Goal: Task Accomplishment & Management: Complete application form

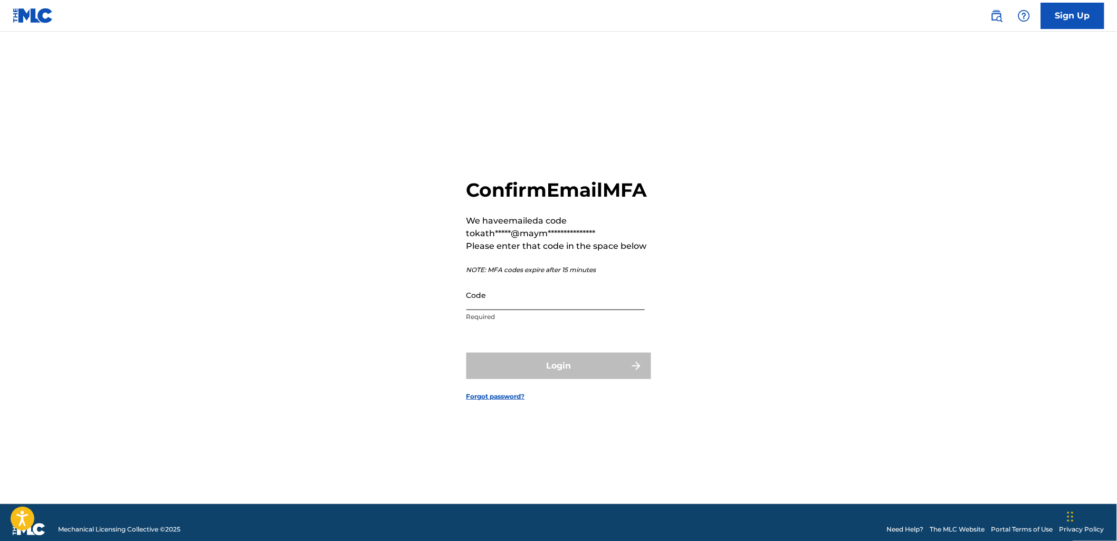
click at [509, 310] on input "Code" at bounding box center [555, 295] width 178 height 30
paste input "572495"
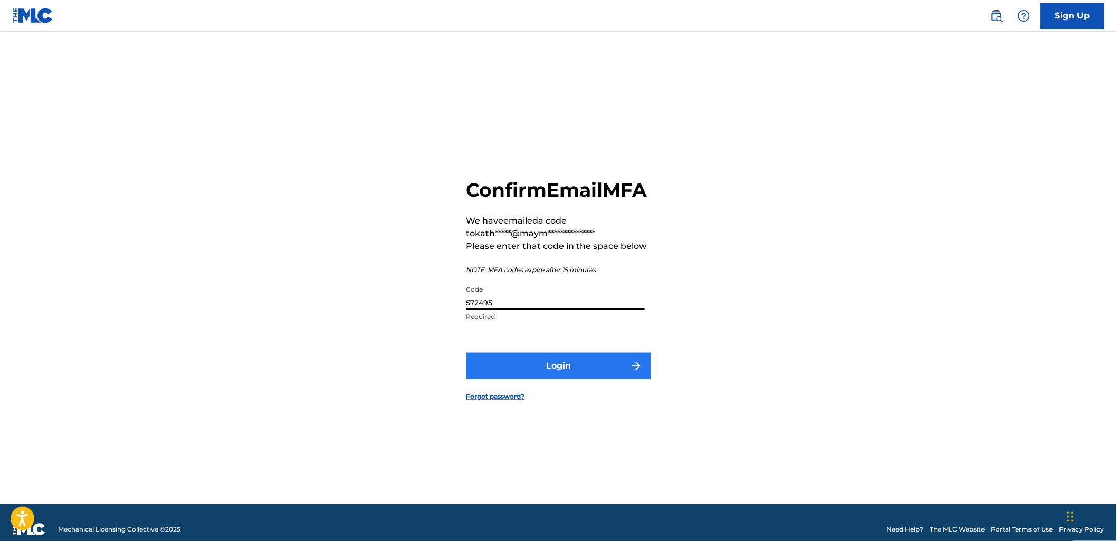
type input "572495"
click at [579, 379] on button "Login" at bounding box center [558, 366] width 185 height 26
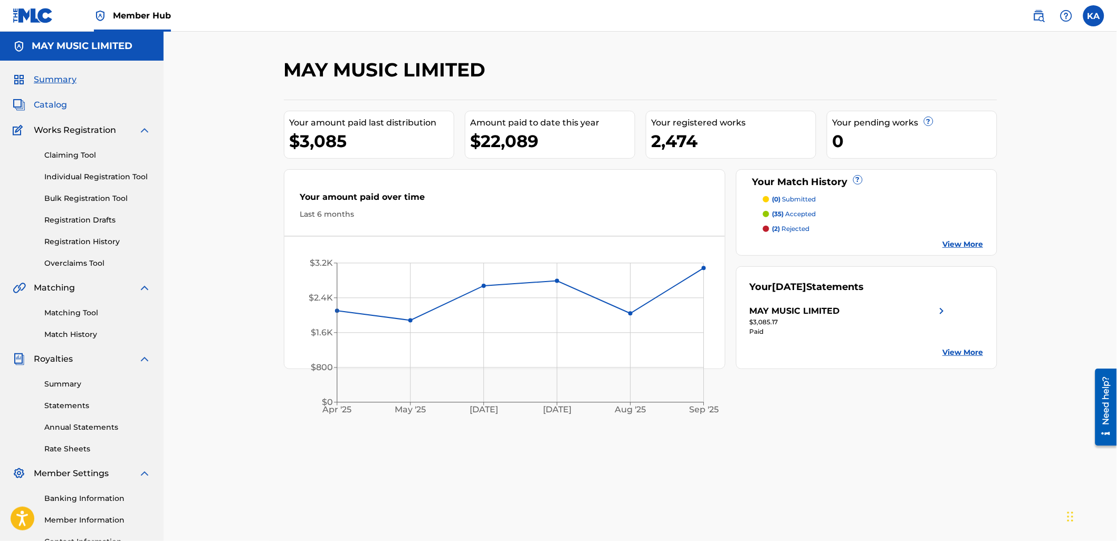
click at [45, 102] on span "Catalog" at bounding box center [50, 105] width 33 height 13
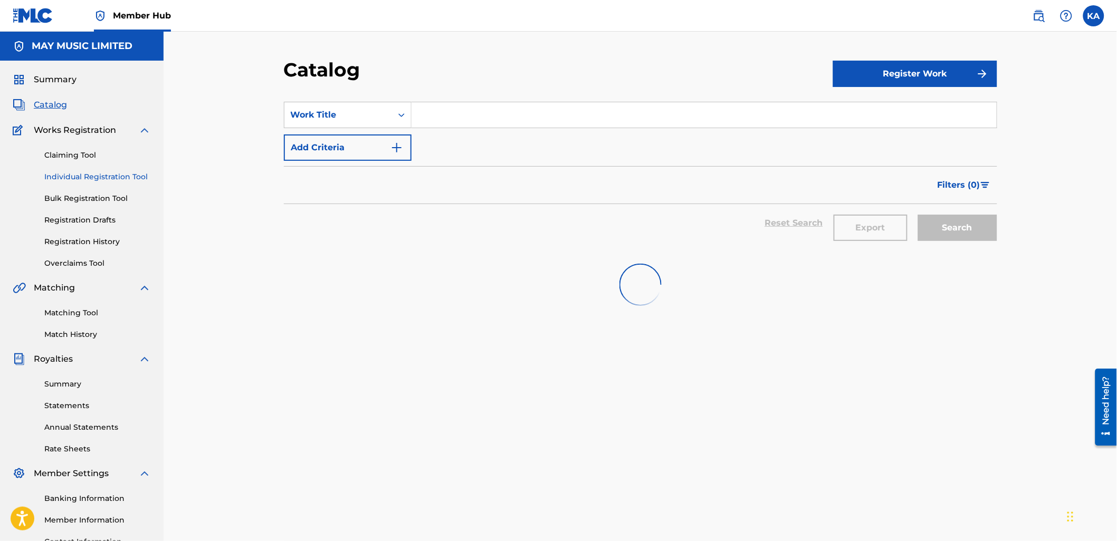
click at [99, 177] on link "Individual Registration Tool" at bounding box center [97, 176] width 107 height 11
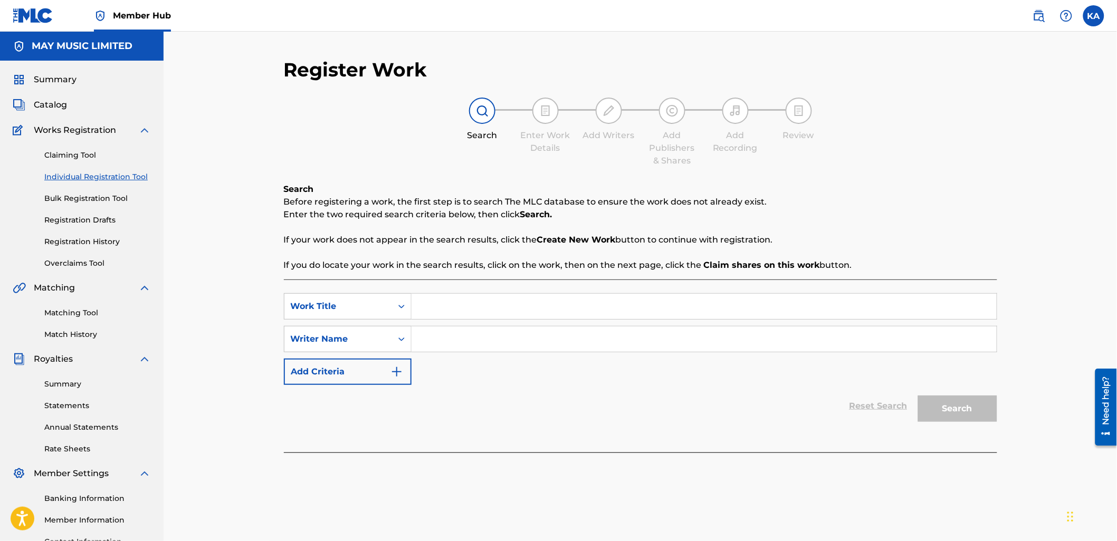
click at [436, 318] on input "Search Form" at bounding box center [703, 306] width 585 height 25
click at [468, 320] on div "SearchWithCriteriac791164f-f003-4ab3-9407-7fcfe6f79158 Work Title SearchWithCri…" at bounding box center [640, 339] width 713 height 92
click at [468, 308] on input "Search Form" at bounding box center [703, 306] width 585 height 25
type input "Words Unsaid"
click at [450, 340] on input "Search Form" at bounding box center [703, 339] width 585 height 25
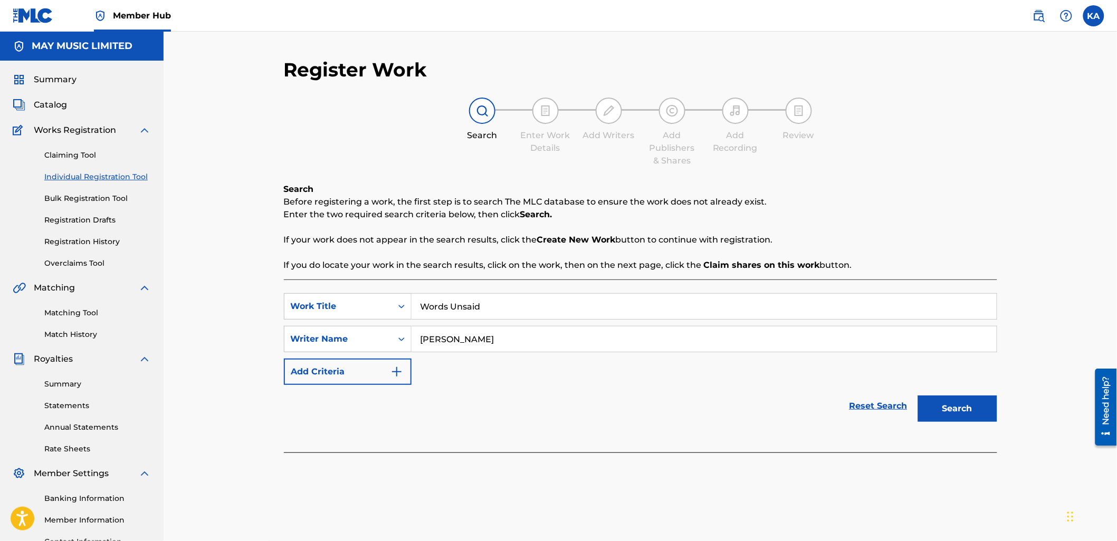
click at [918, 396] on button "Search" at bounding box center [957, 409] width 79 height 26
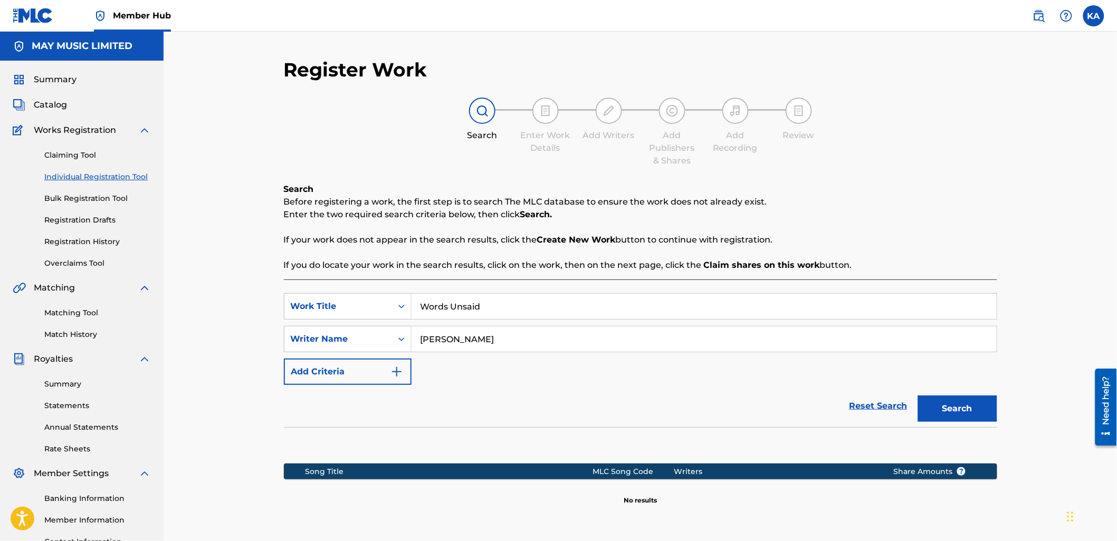
scroll to position [59, 0]
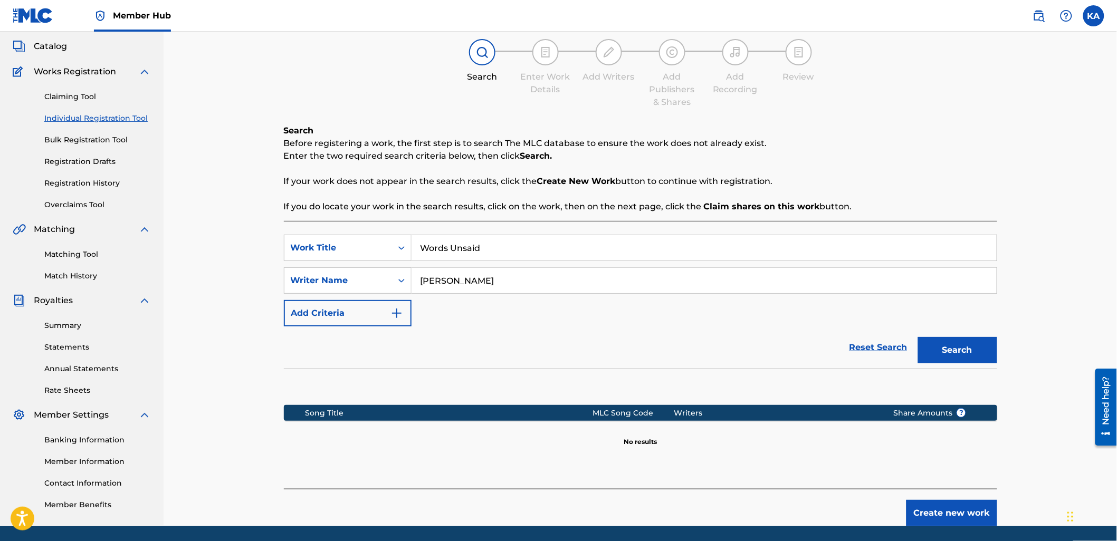
click at [429, 278] on input "[PERSON_NAME]" at bounding box center [703, 280] width 585 height 25
type input "[PERSON_NAME]"
click at [918, 337] on button "Search" at bounding box center [957, 350] width 79 height 26
click at [953, 514] on button "Create new work" at bounding box center [951, 513] width 91 height 26
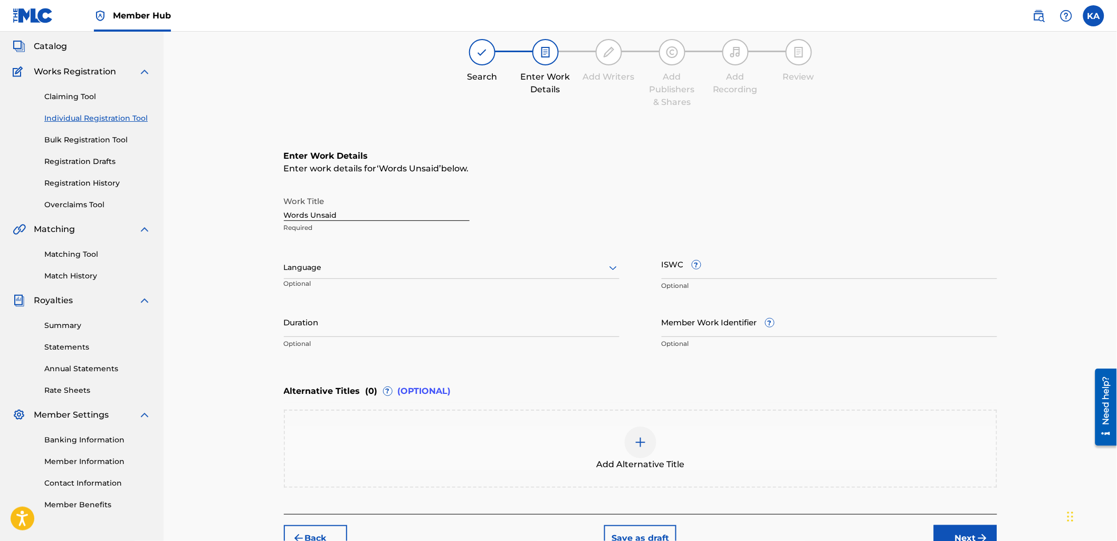
click at [344, 278] on div "Language" at bounding box center [451, 268] width 335 height 22
click at [342, 291] on div "English" at bounding box center [451, 291] width 334 height 24
click at [449, 314] on input "Duration" at bounding box center [451, 322] width 335 height 30
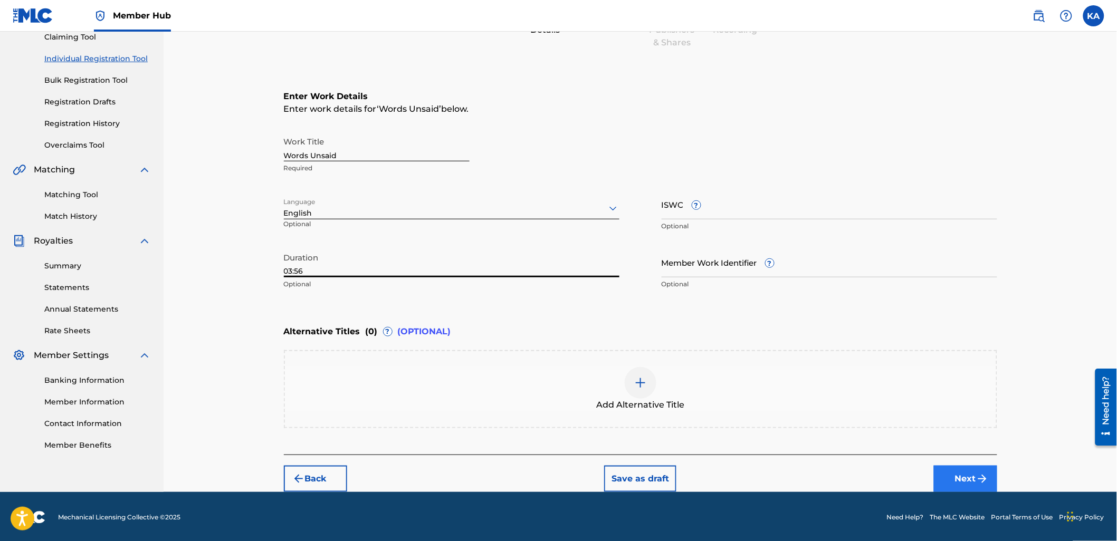
type input "03:56"
click at [962, 477] on button "Next" at bounding box center [965, 479] width 63 height 26
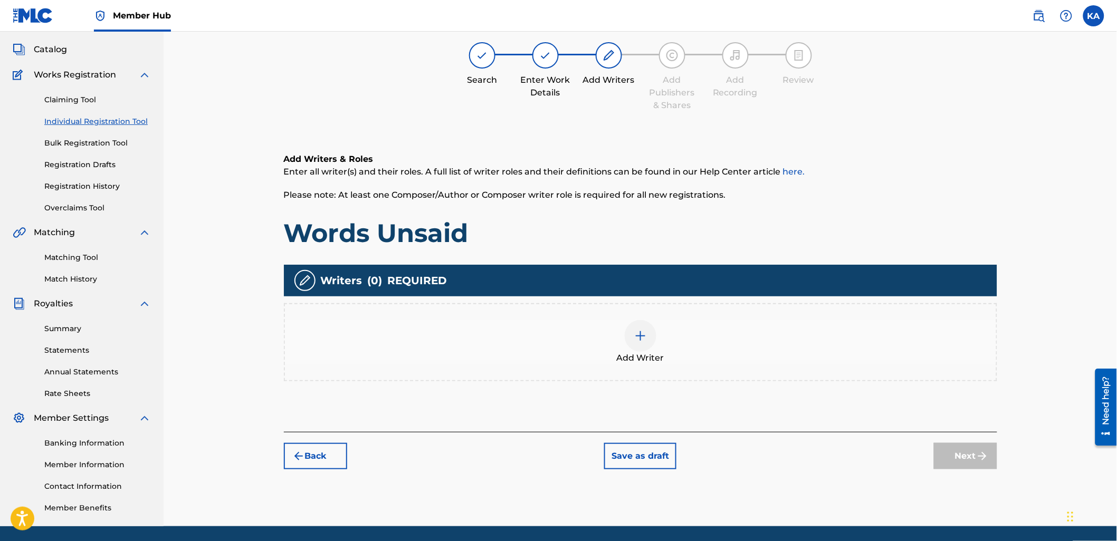
scroll to position [47, 0]
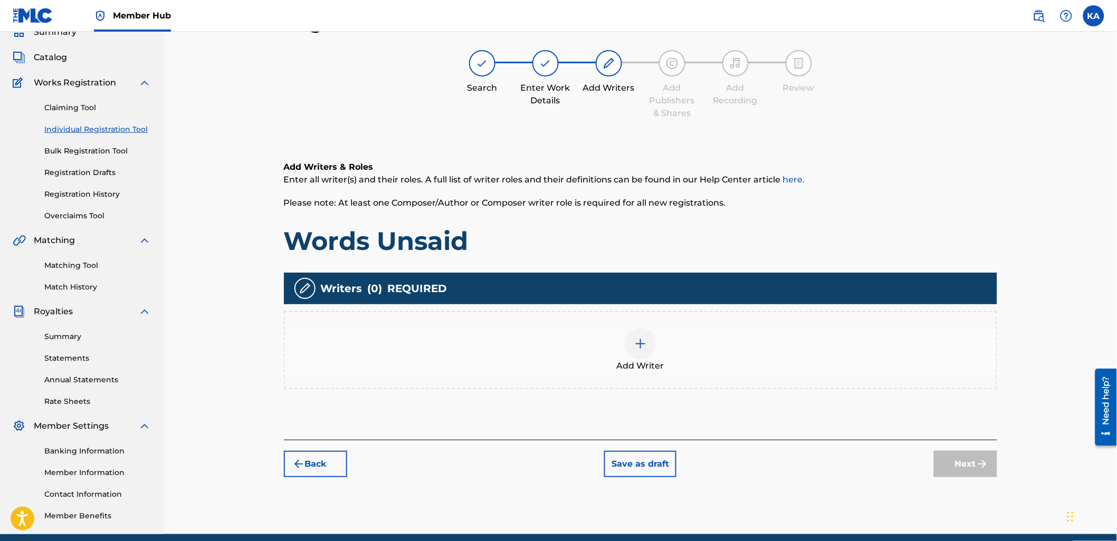
click at [570, 383] on div "Add Writer" at bounding box center [640, 350] width 713 height 78
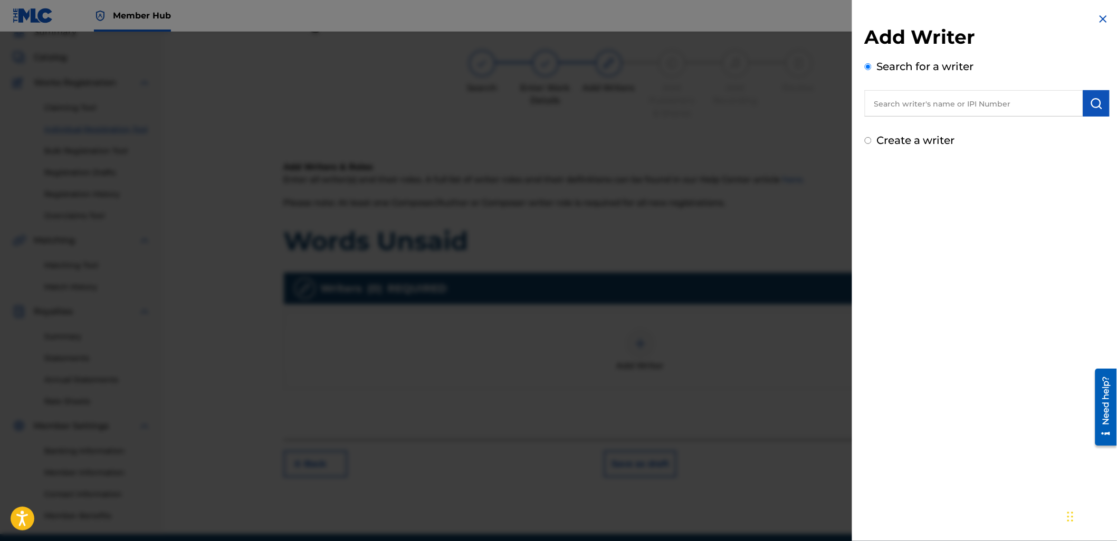
click at [921, 99] on input "text" at bounding box center [974, 103] width 218 height 26
paste input "664841715"
type input "00664841715"
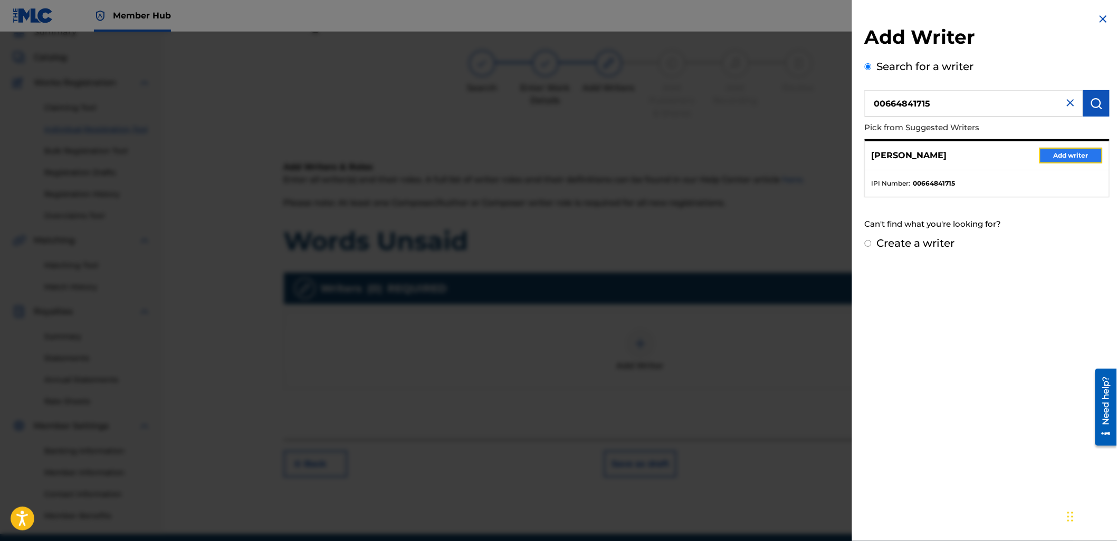
click at [1039, 149] on button "Add writer" at bounding box center [1070, 156] width 63 height 16
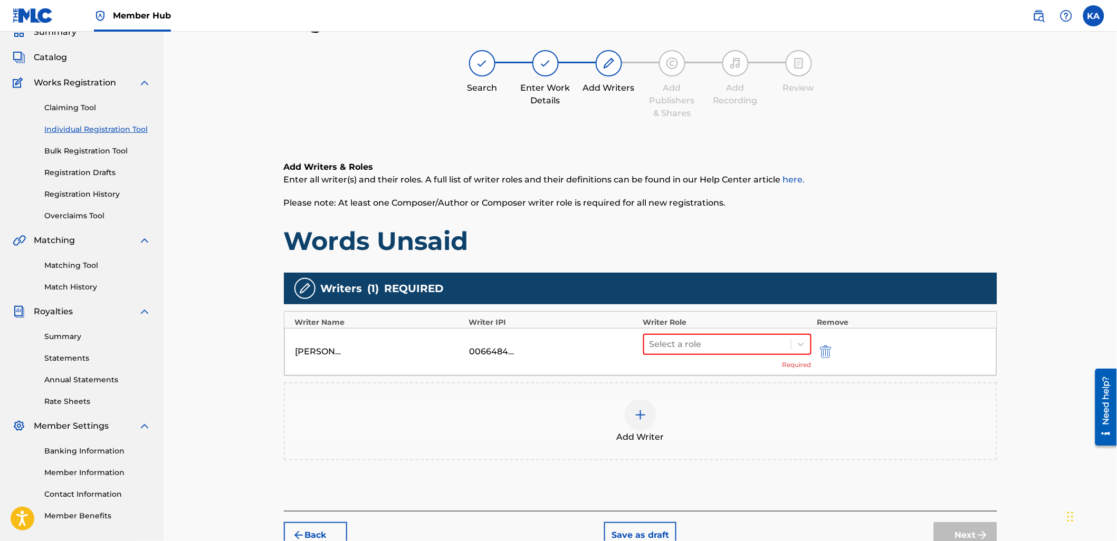
click at [741, 408] on div "Add Writer" at bounding box center [640, 421] width 711 height 44
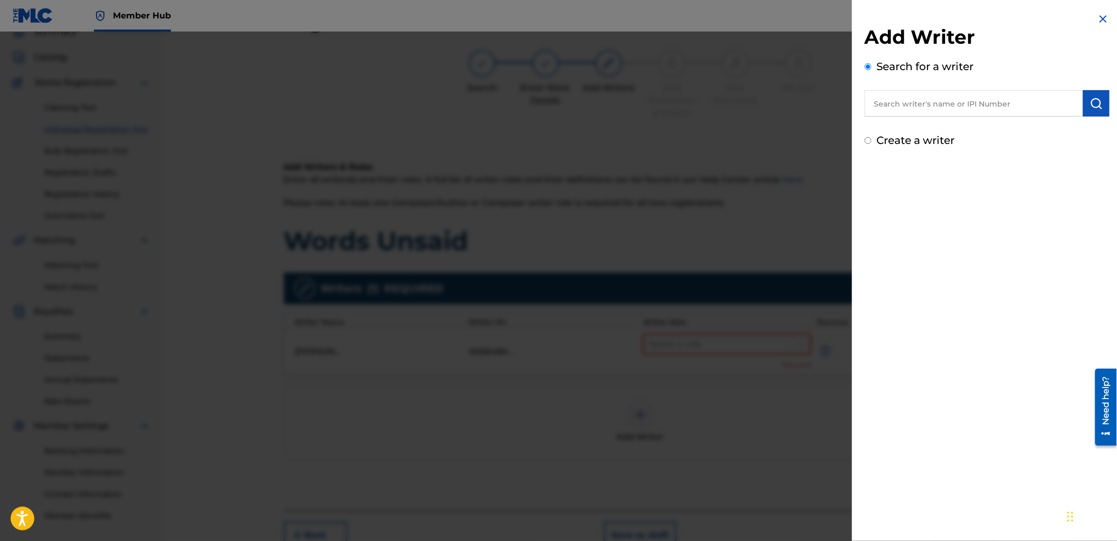
click at [922, 97] on input "text" at bounding box center [974, 103] width 218 height 26
paste input "1168149145"
type input "01168149145"
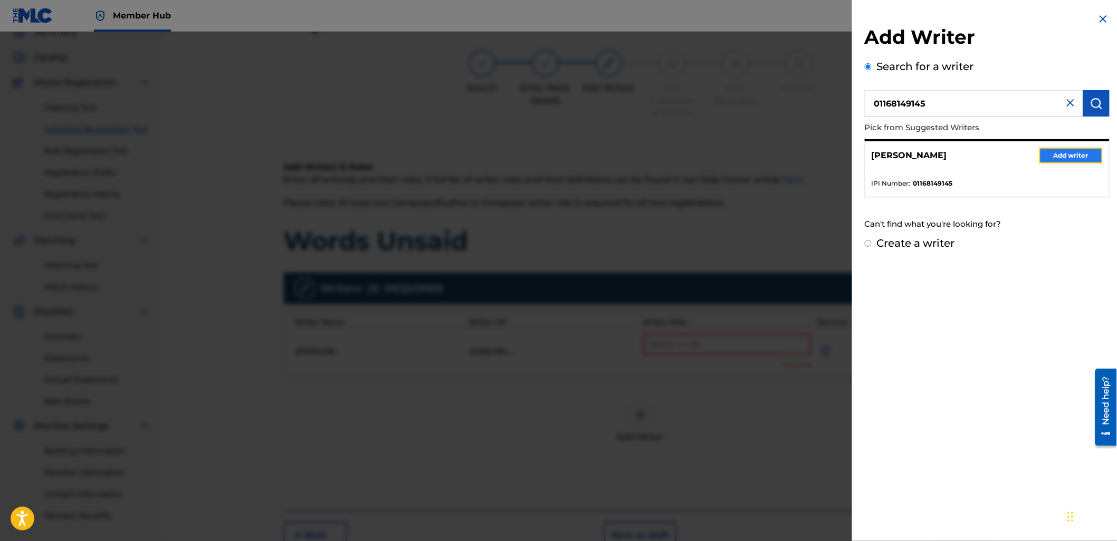
click at [1048, 159] on button "Add writer" at bounding box center [1070, 156] width 63 height 16
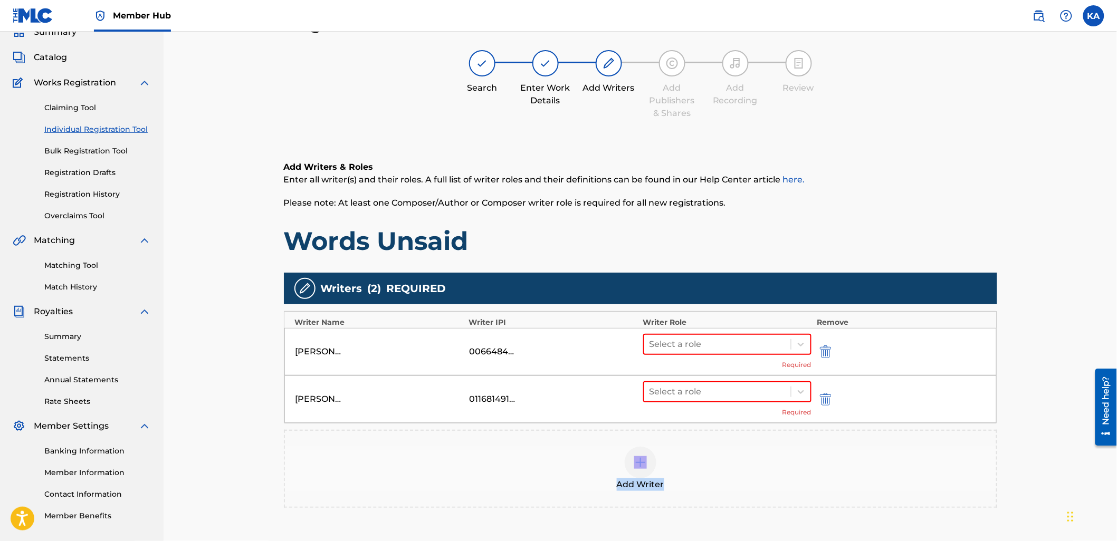
click at [721, 447] on div "Add Writer" at bounding box center [640, 469] width 711 height 44
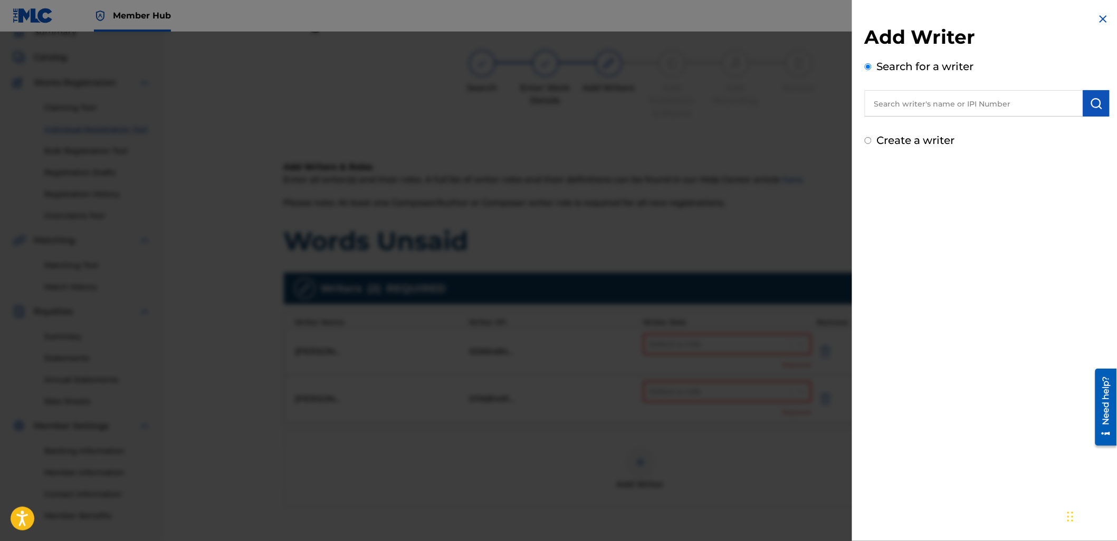
click at [925, 103] on input "text" at bounding box center [974, 103] width 218 height 26
paste input "1164010602"
type input "01164010602"
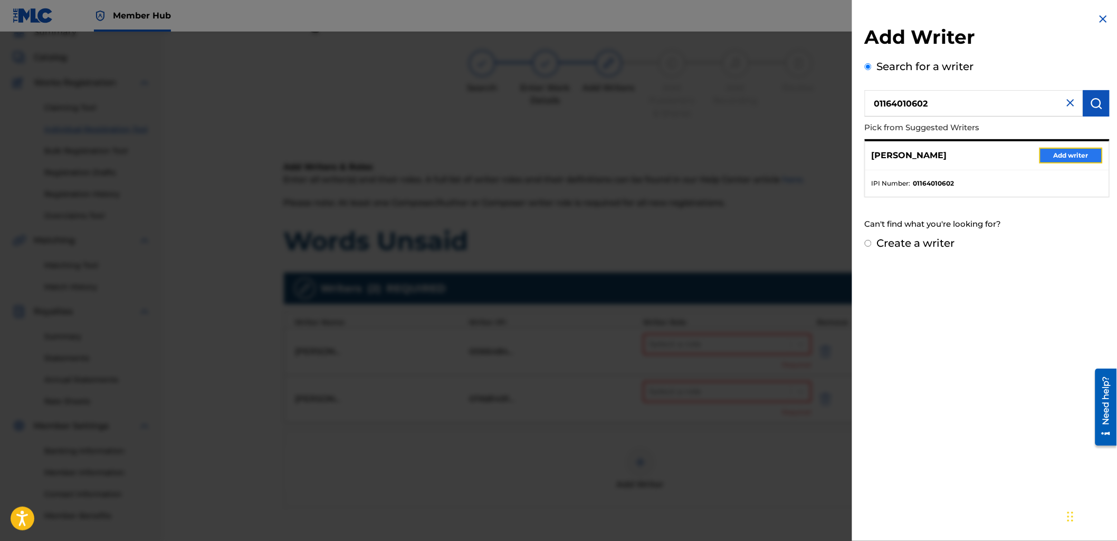
click at [1078, 153] on button "Add writer" at bounding box center [1070, 156] width 63 height 16
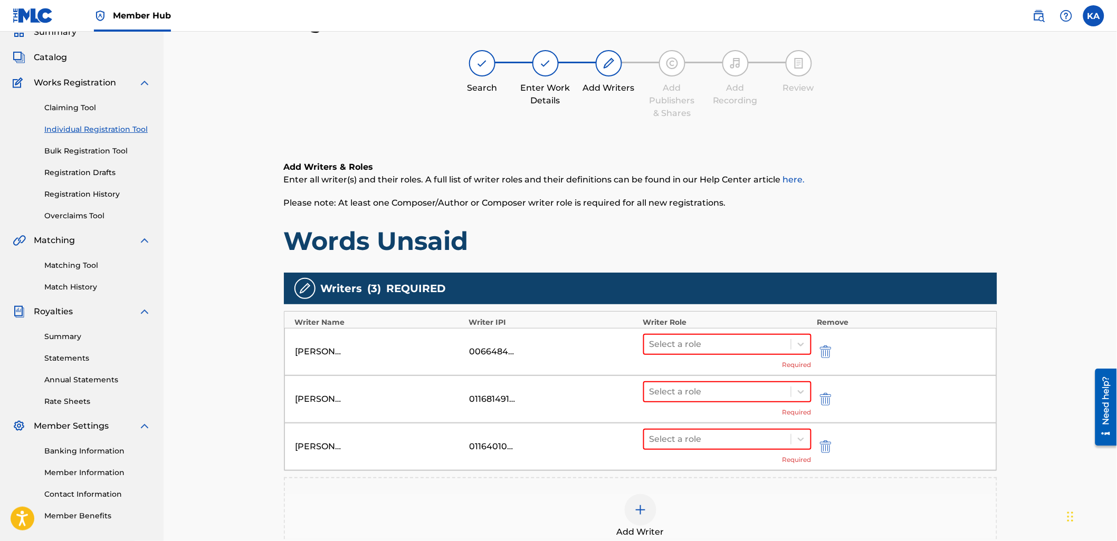
click at [704, 487] on div "Add Writer" at bounding box center [640, 516] width 713 height 78
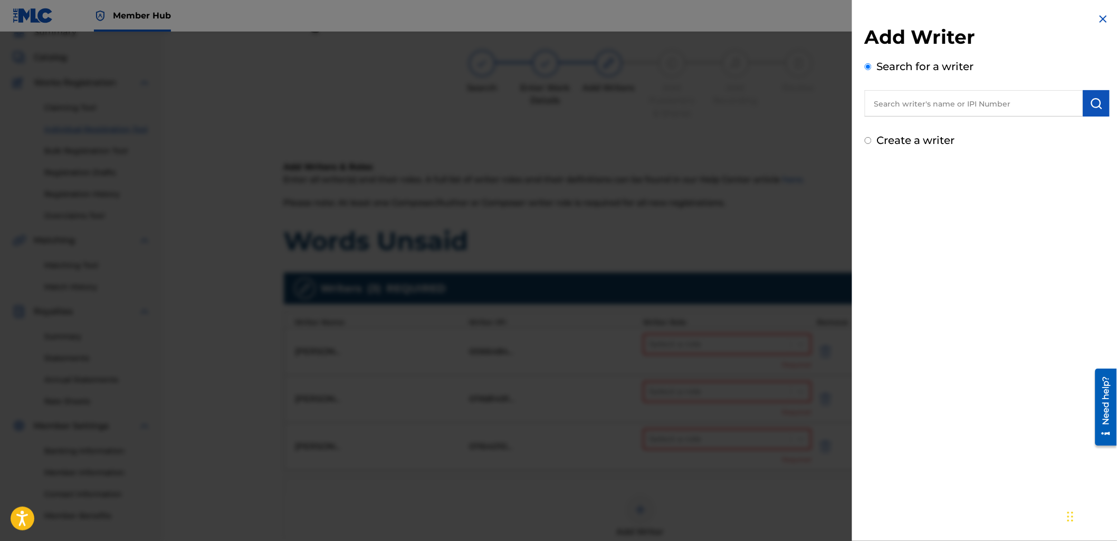
click at [881, 104] on input "text" at bounding box center [974, 103] width 218 height 26
paste input "1163481658"
type input "01163481658"
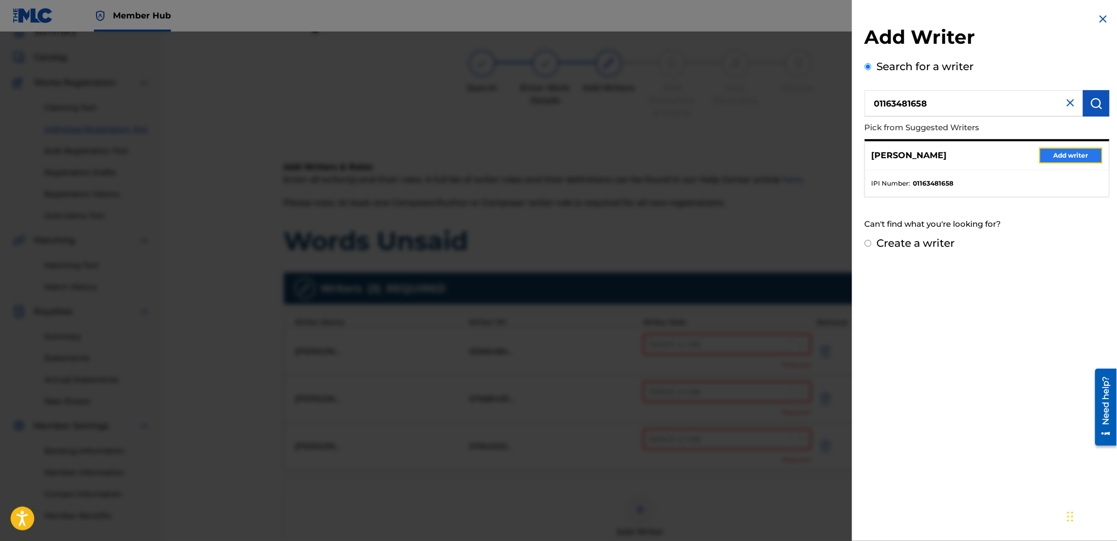
click at [1080, 150] on button "Add writer" at bounding box center [1070, 156] width 63 height 16
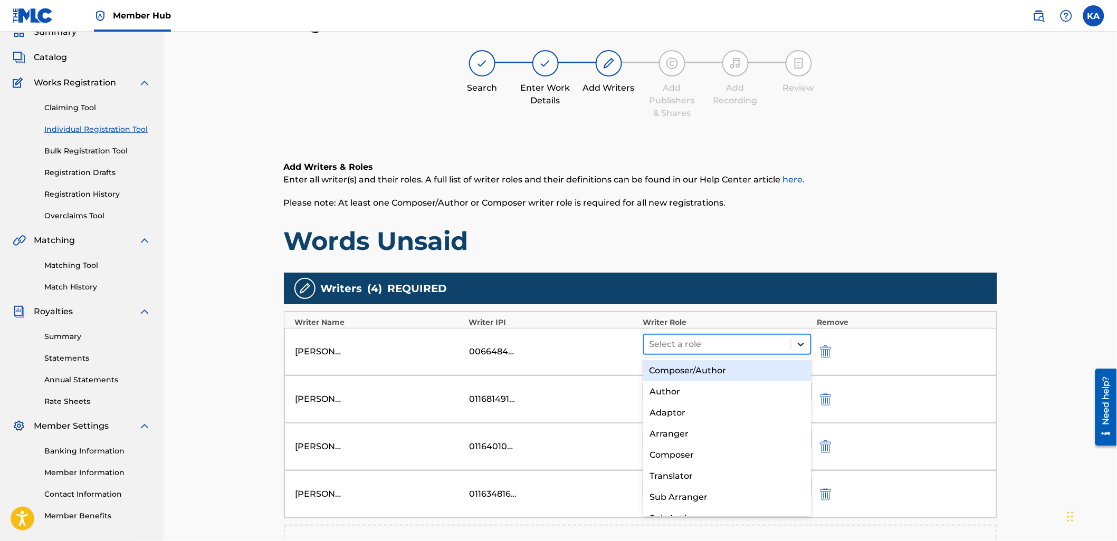
click at [798, 339] on icon at bounding box center [800, 344] width 11 height 11
click at [708, 368] on div "Composer/Author" at bounding box center [727, 370] width 168 height 21
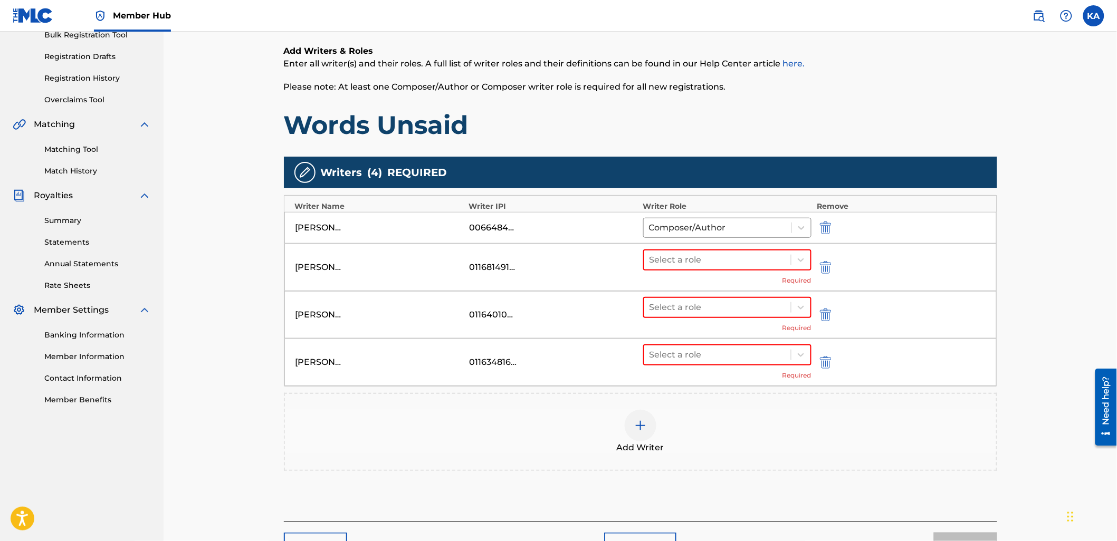
scroll to position [165, 0]
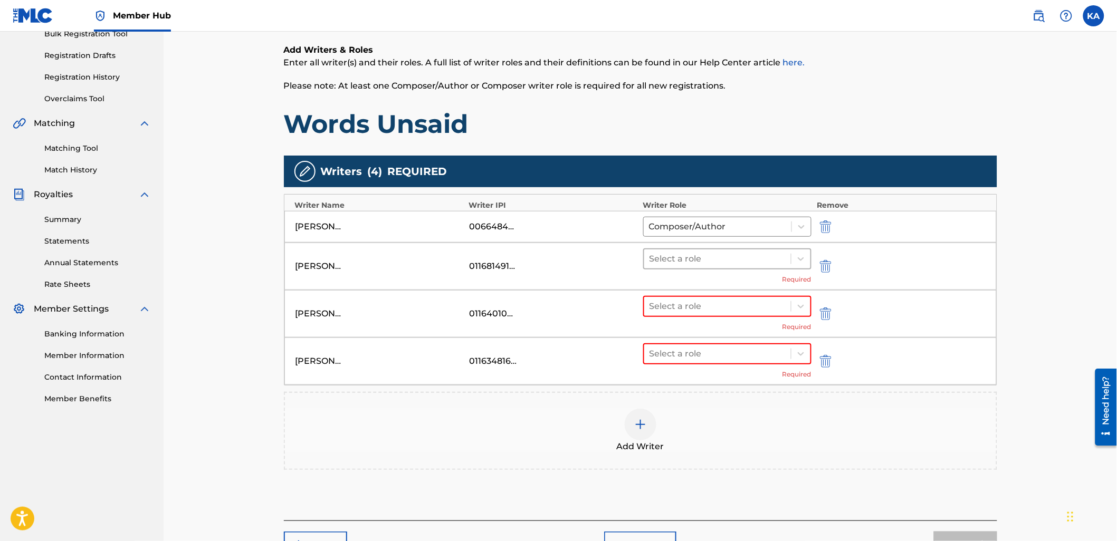
click at [689, 252] on div at bounding box center [717, 259] width 137 height 15
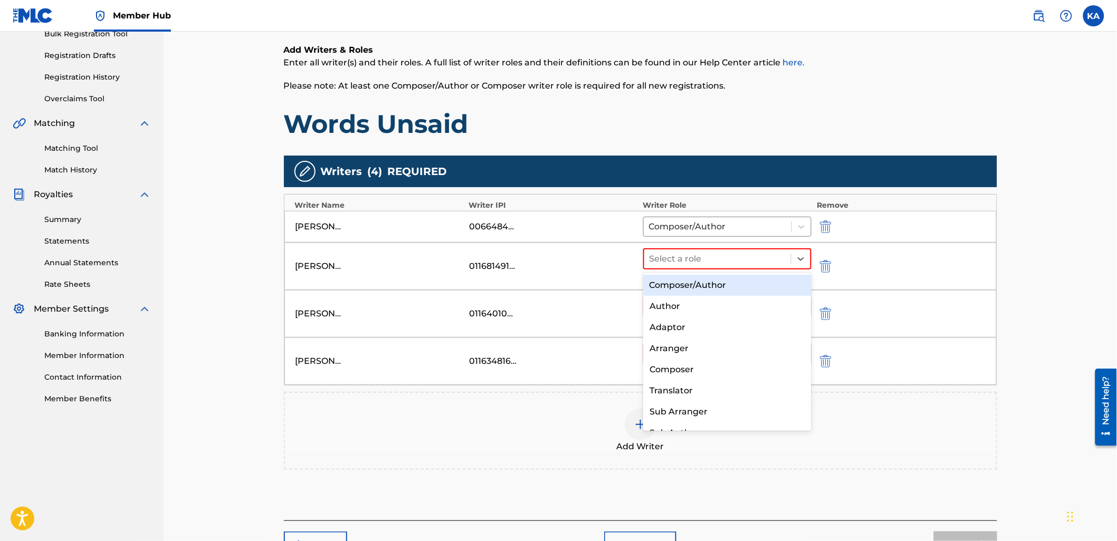
click at [690, 292] on div "Composer/Author" at bounding box center [727, 285] width 168 height 21
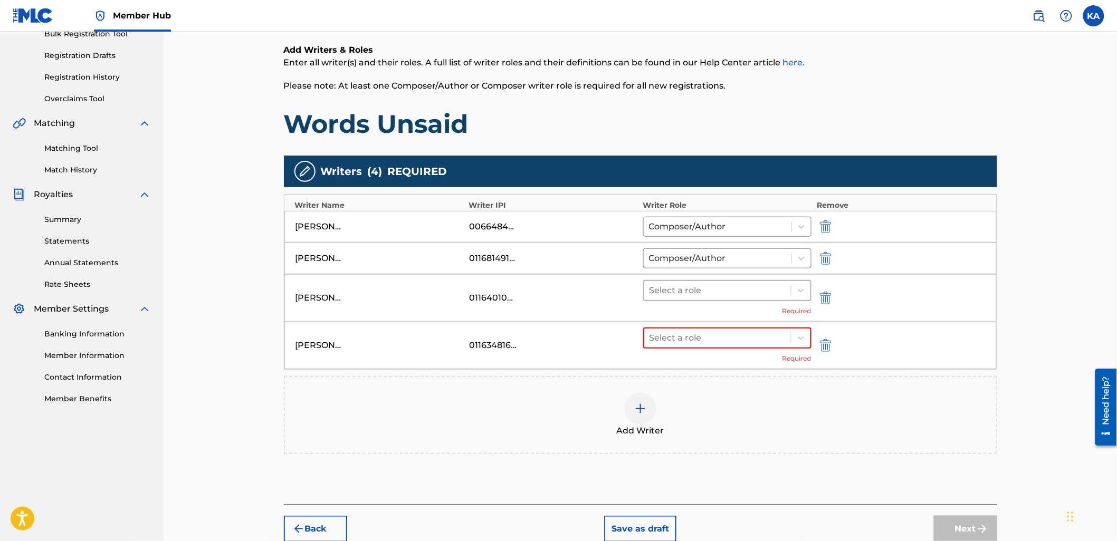
drag, startPoint x: 694, startPoint y: 305, endPoint x: 685, endPoint y: 296, distance: 12.7
click at [692, 302] on div "Select a role Required" at bounding box center [727, 298] width 169 height 36
click at [685, 296] on div at bounding box center [717, 290] width 137 height 15
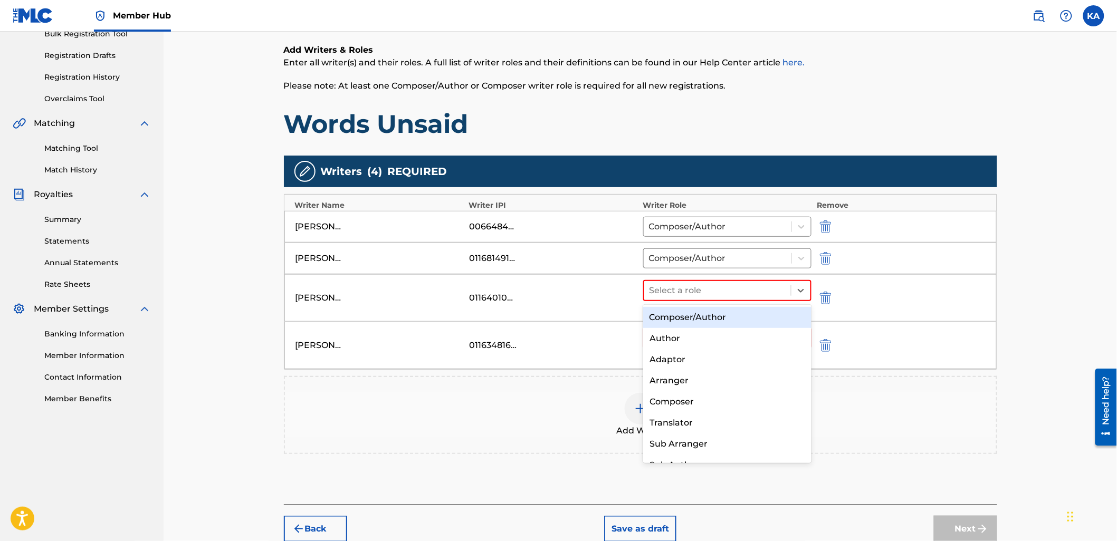
click at [687, 322] on div "Composer/Author" at bounding box center [727, 317] width 168 height 21
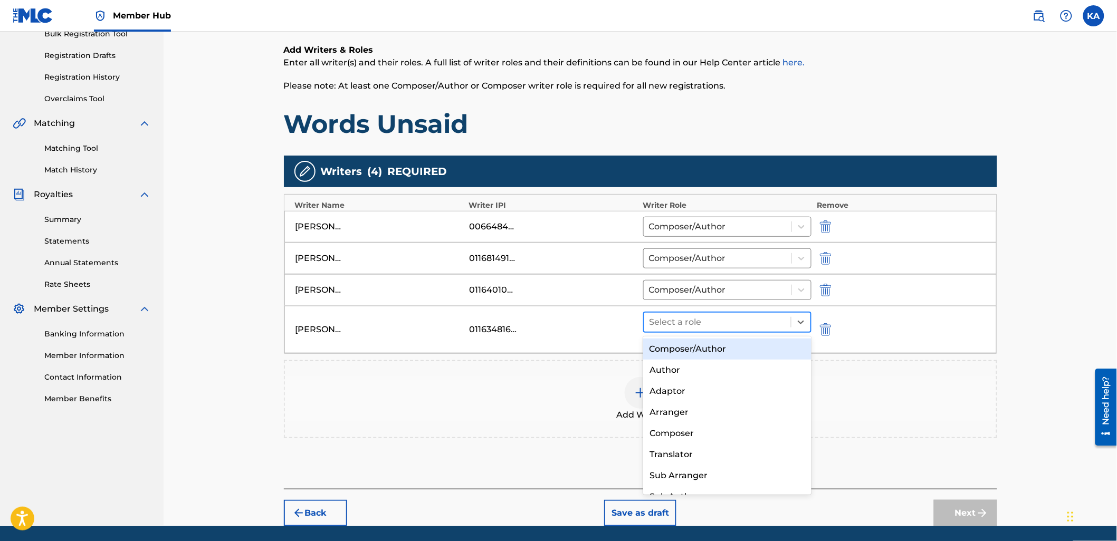
click at [687, 328] on div at bounding box center [717, 322] width 137 height 15
drag, startPoint x: 695, startPoint y: 351, endPoint x: 700, endPoint y: 354, distance: 6.0
click at [695, 352] on div "Composer/Author" at bounding box center [727, 349] width 168 height 21
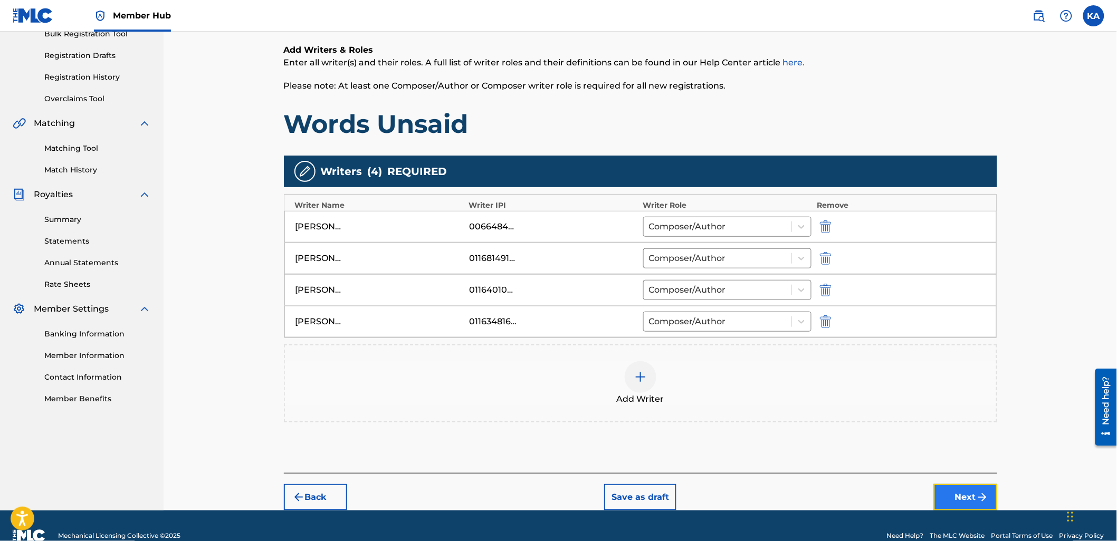
click at [955, 508] on button "Next" at bounding box center [965, 497] width 63 height 26
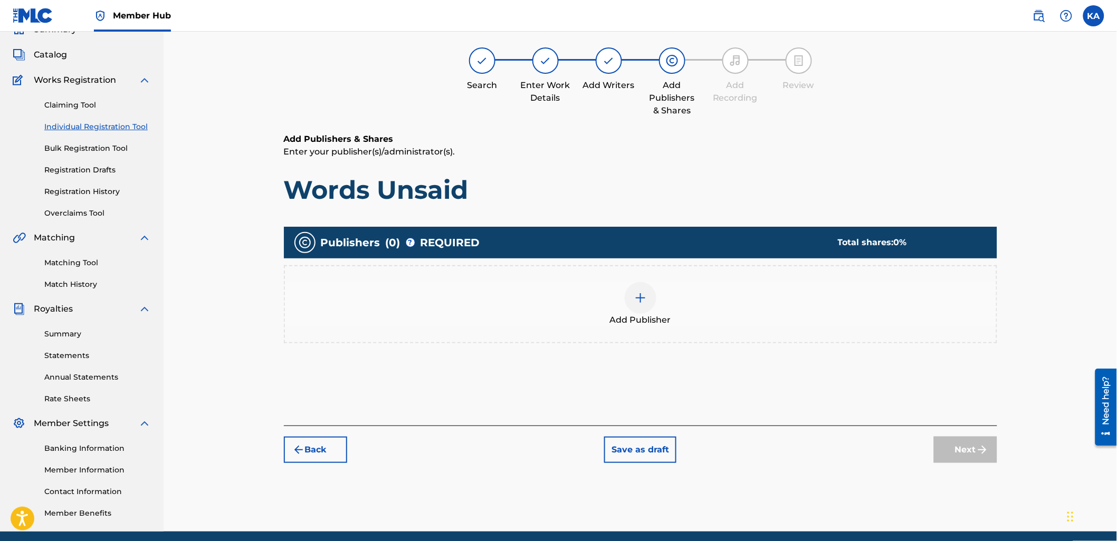
scroll to position [47, 0]
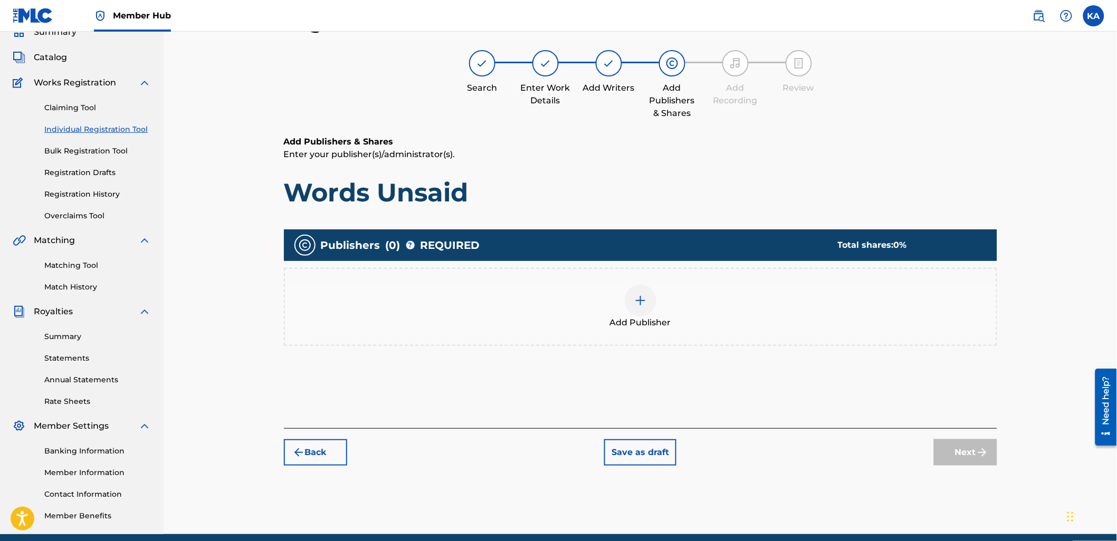
click at [688, 304] on div "Add Publisher" at bounding box center [640, 307] width 711 height 44
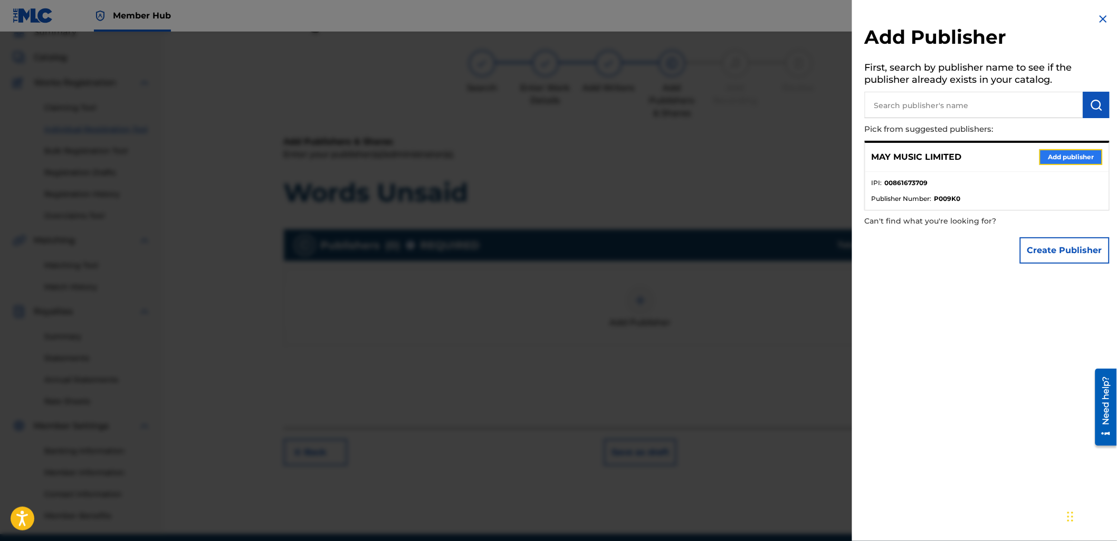
click at [1055, 158] on button "Add publisher" at bounding box center [1070, 157] width 63 height 16
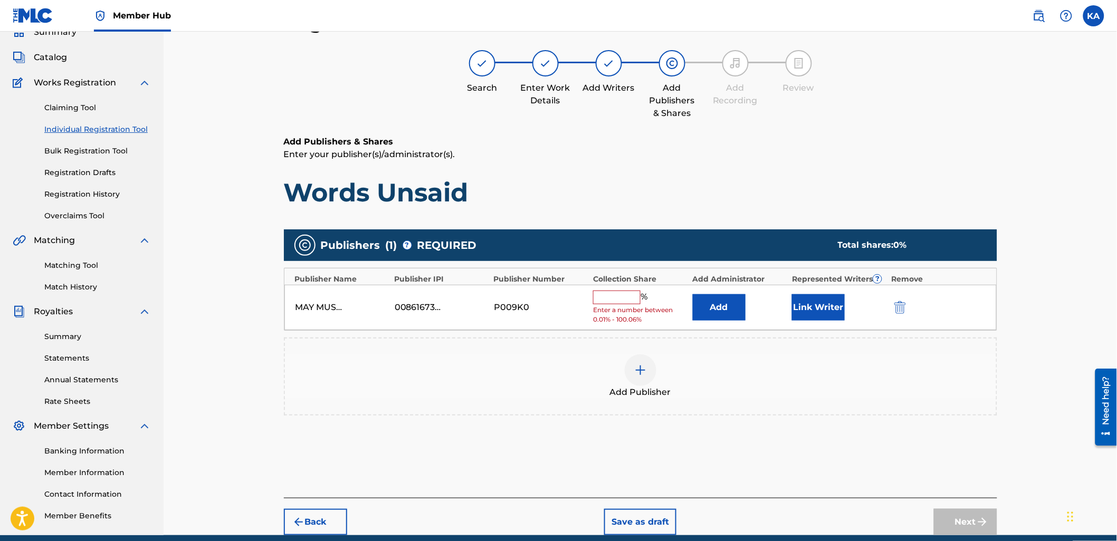
click at [627, 298] on input "text" at bounding box center [616, 298] width 47 height 14
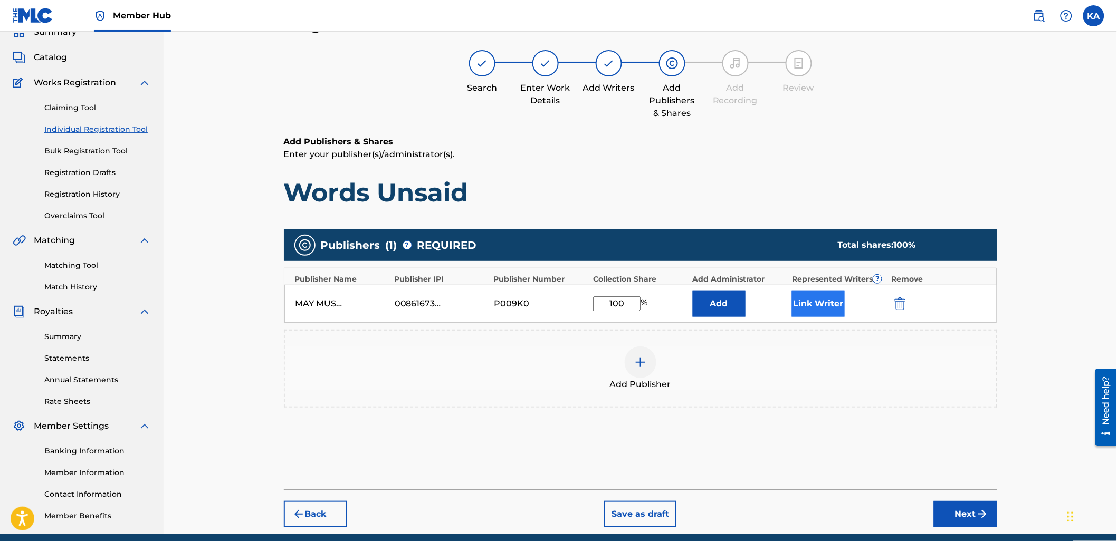
type input "100"
click at [820, 305] on button "Link Writer" at bounding box center [818, 304] width 53 height 26
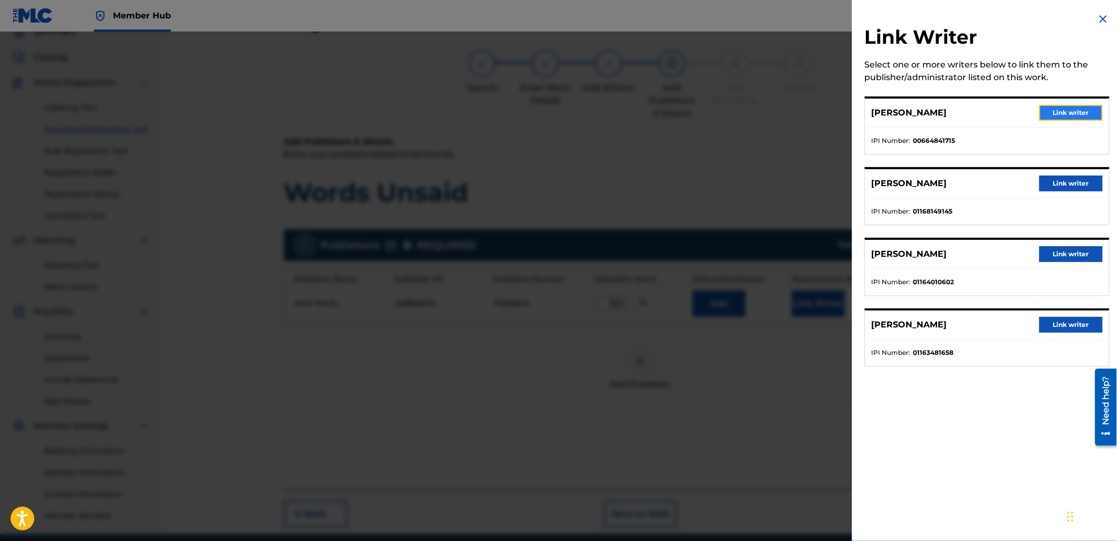
click at [1063, 113] on button "Link writer" at bounding box center [1070, 113] width 63 height 16
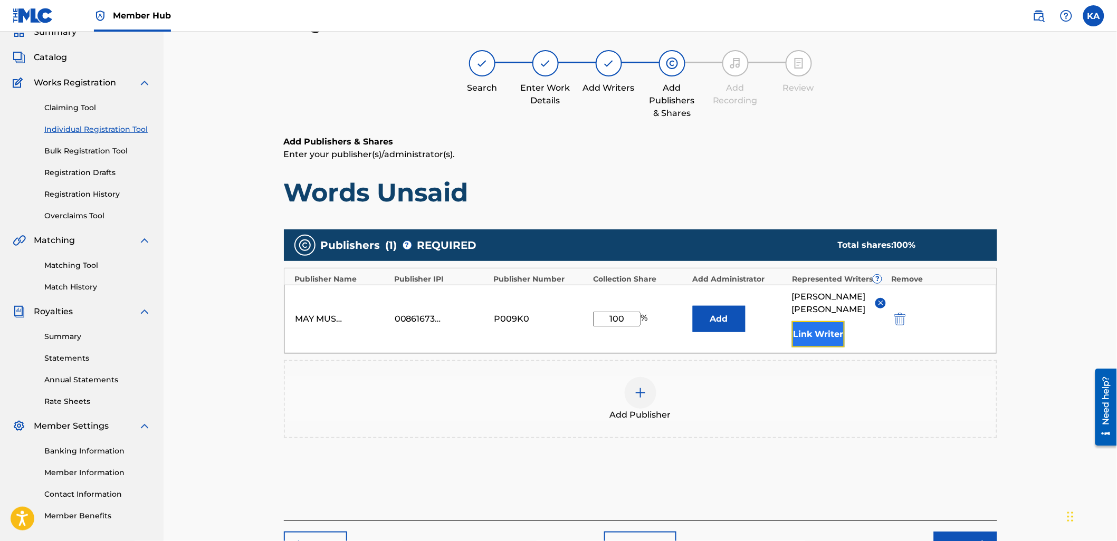
click at [819, 336] on button "Link Writer" at bounding box center [818, 334] width 53 height 26
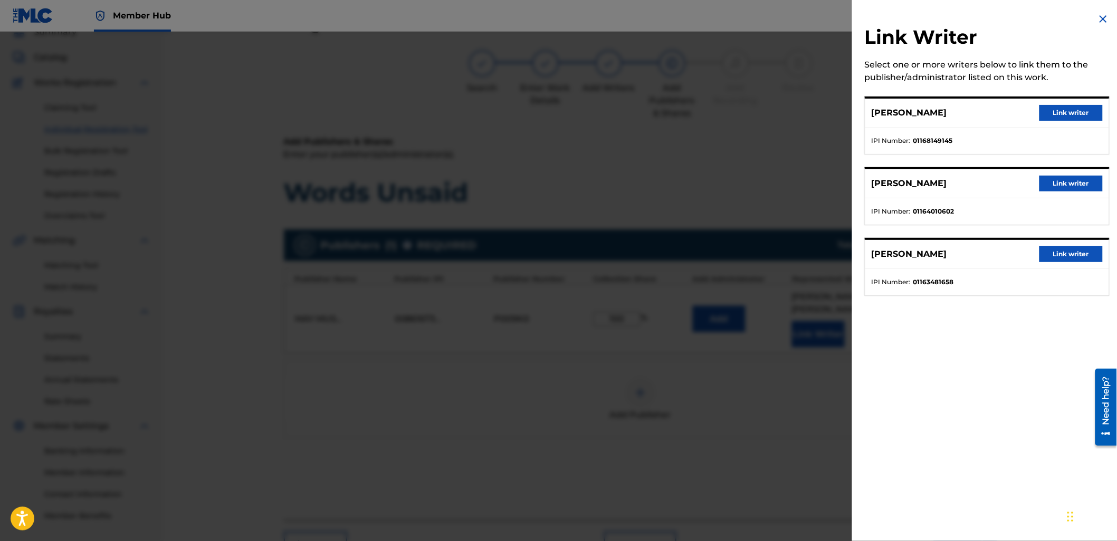
click at [1084, 88] on div "Link Writer Select one or more writers below to link them to the publisher/admi…" at bounding box center [987, 160] width 270 height 321
click at [1070, 112] on button "Link writer" at bounding box center [1070, 113] width 63 height 16
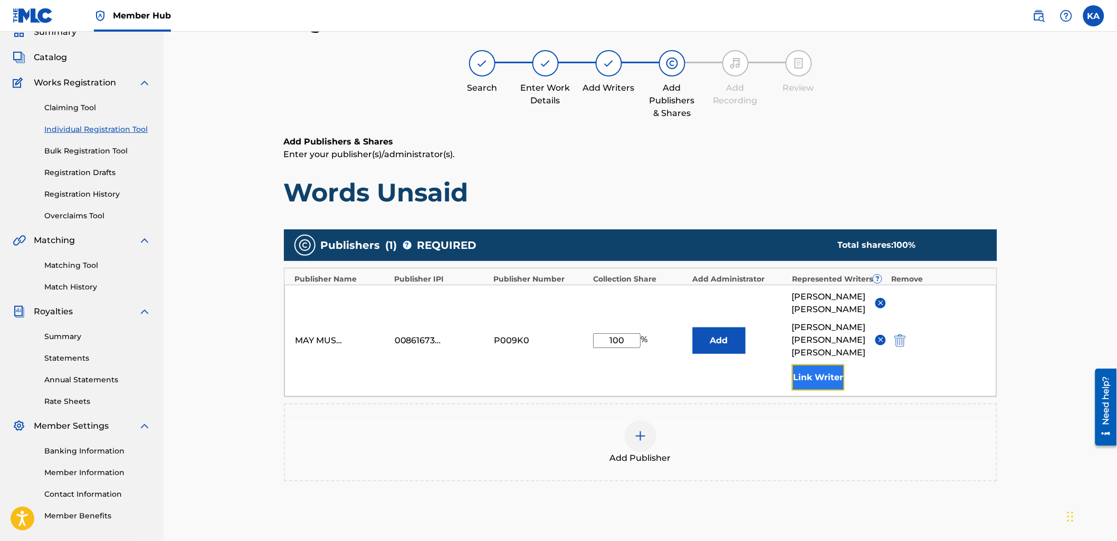
click at [823, 364] on button "Link Writer" at bounding box center [818, 377] width 53 height 26
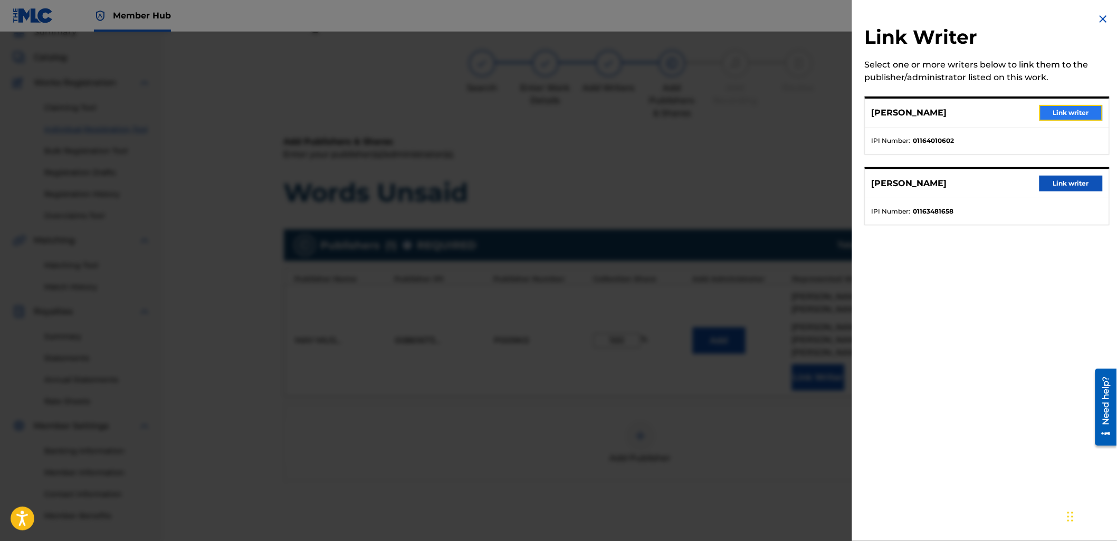
click at [1050, 118] on button "Link writer" at bounding box center [1070, 113] width 63 height 16
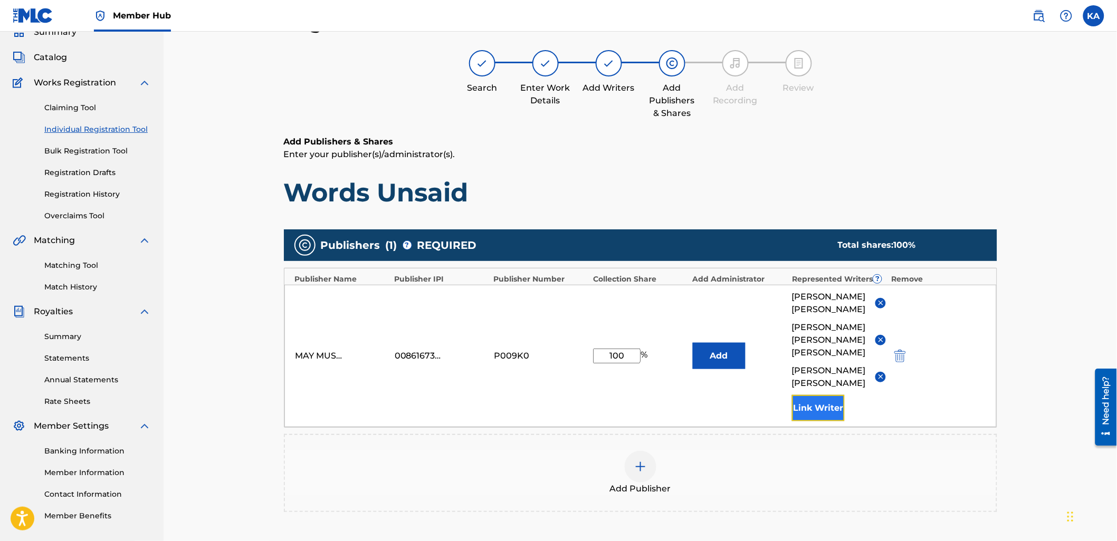
click at [834, 395] on button "Link Writer" at bounding box center [818, 408] width 53 height 26
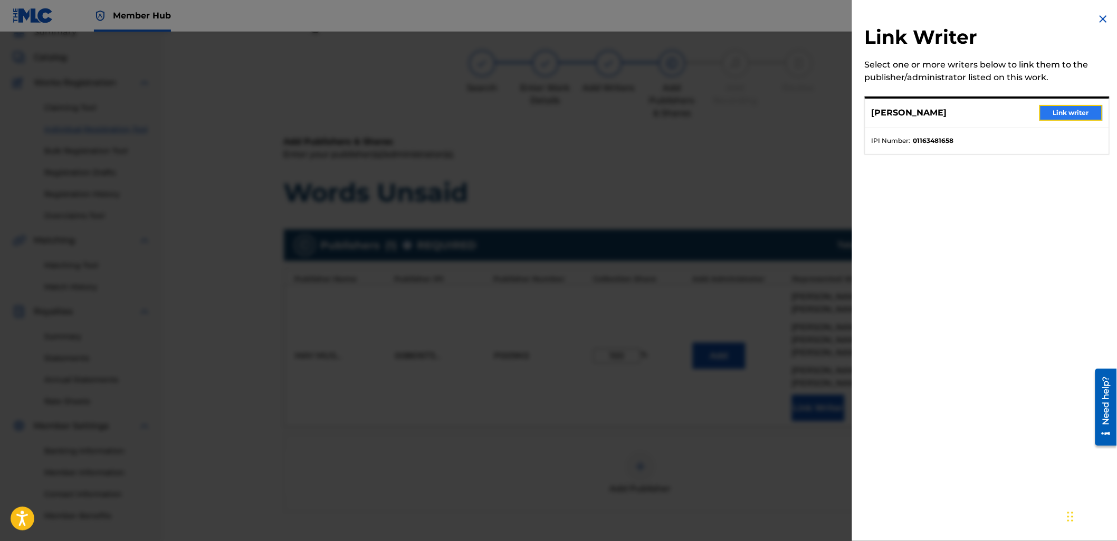
click at [1074, 110] on button "Link writer" at bounding box center [1070, 113] width 63 height 16
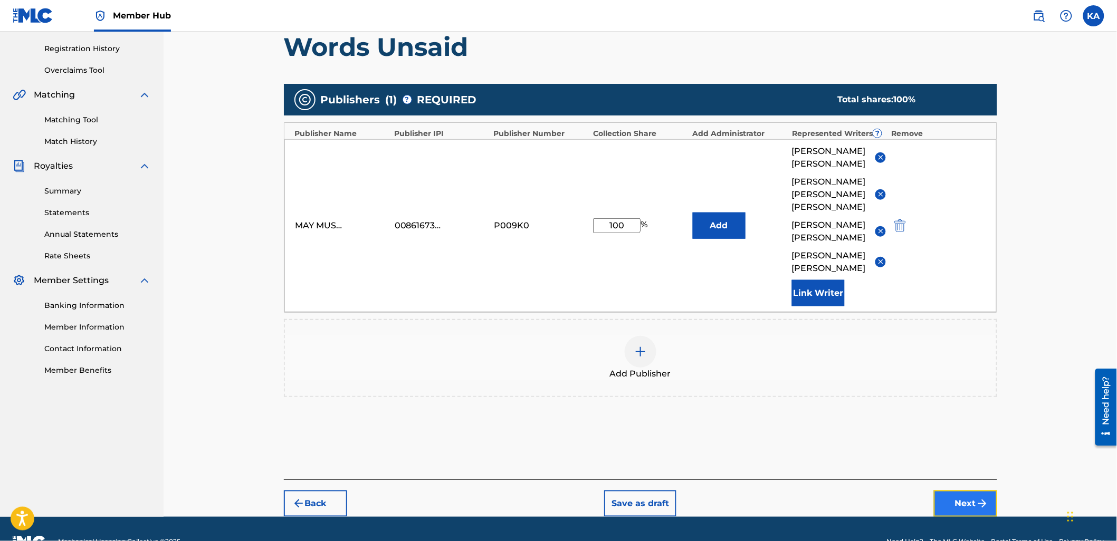
click at [946, 491] on button "Next" at bounding box center [965, 504] width 63 height 26
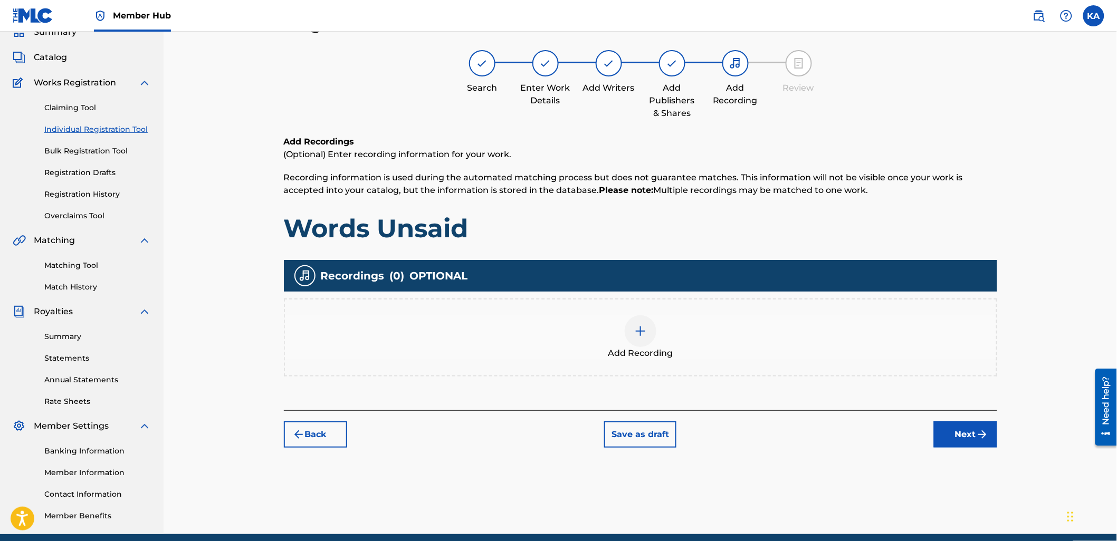
click at [749, 347] on div "Add Recording" at bounding box center [640, 337] width 711 height 44
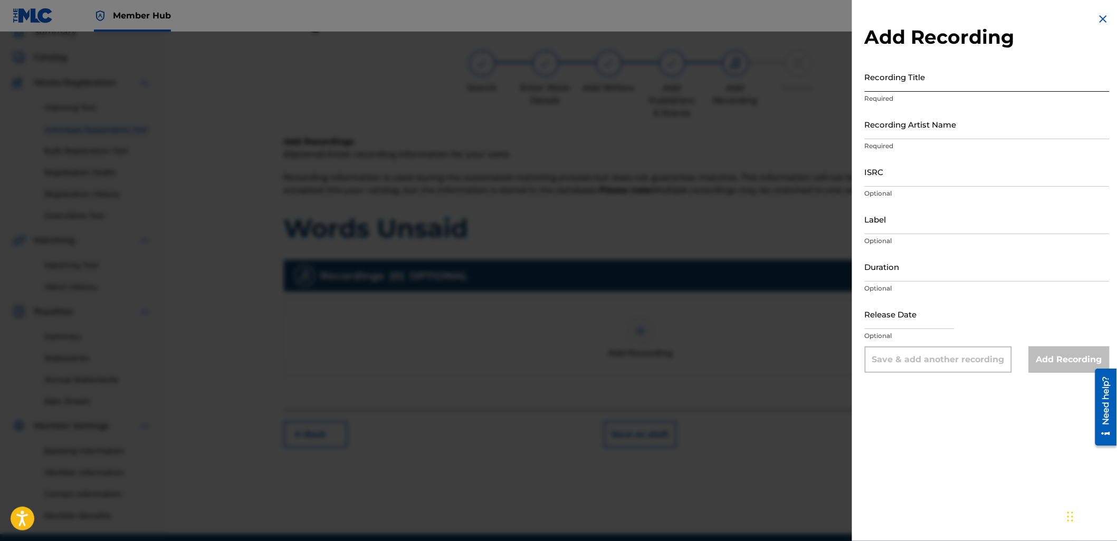
drag, startPoint x: 982, startPoint y: 56, endPoint x: 974, endPoint y: 74, distance: 19.1
click at [979, 62] on div "Add Recording Recording Title Required Recording Artist Name Required ISRC Opti…" at bounding box center [987, 193] width 270 height 386
click at [974, 74] on input "Recording Title" at bounding box center [987, 77] width 245 height 30
type input "Words Unsaid"
click at [944, 120] on input "Recording Artist Name" at bounding box center [987, 124] width 245 height 30
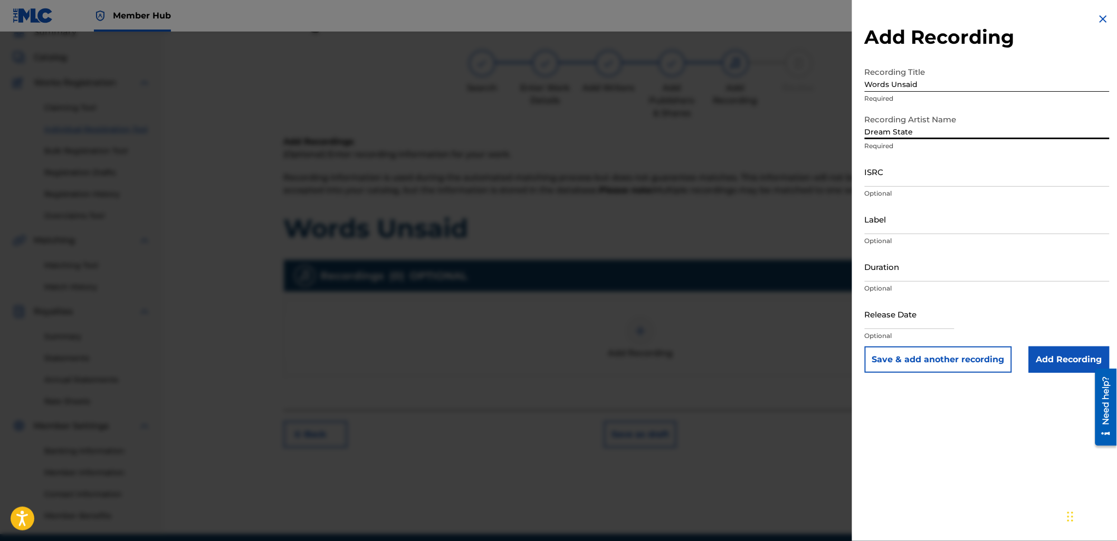
type input "Dream State"
click at [890, 180] on input "ISRC" at bounding box center [987, 172] width 245 height 30
paste input "QZNJZ2567637"
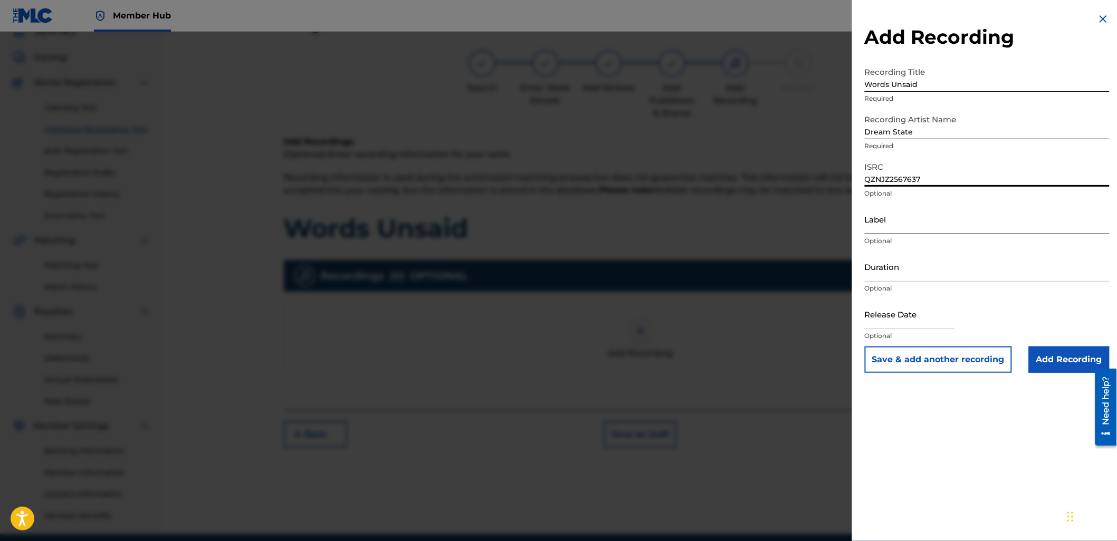
type input "QZNJZ2567637"
click at [879, 232] on input "Label" at bounding box center [987, 219] width 245 height 30
type input "Dream State"
click at [908, 267] on input "Duration" at bounding box center [987, 267] width 245 height 30
type input "03:56"
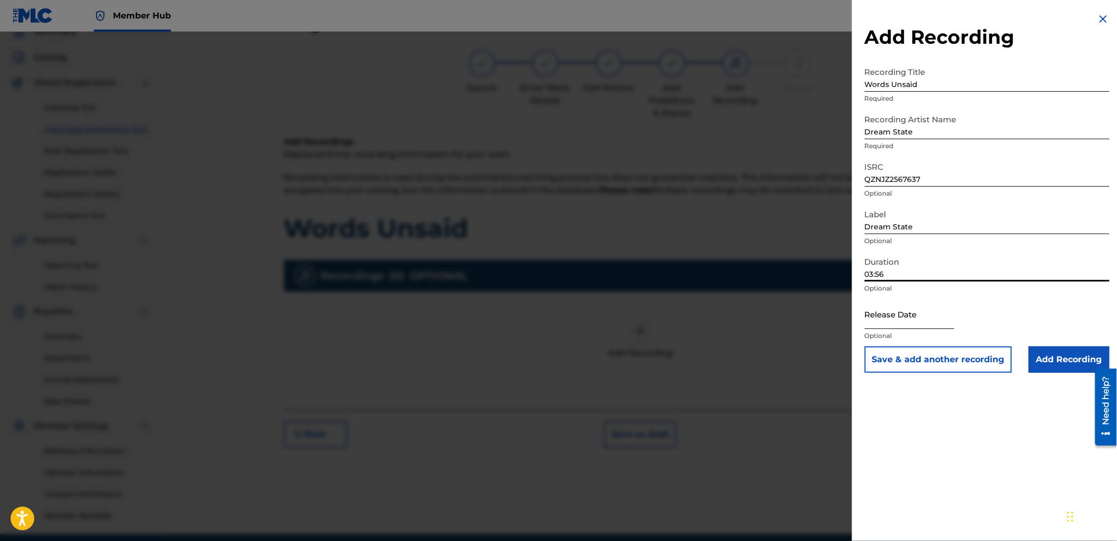
click at [887, 320] on input "text" at bounding box center [910, 314] width 90 height 30
select select "8"
select select "2025"
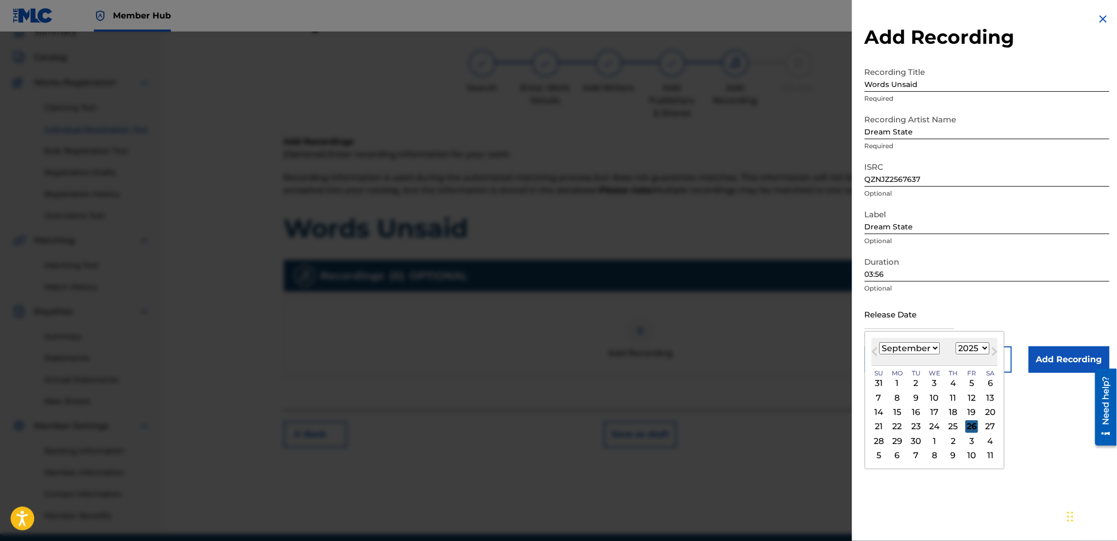
click at [973, 422] on div "26" at bounding box center [971, 426] width 13 height 13
type input "[DATE]"
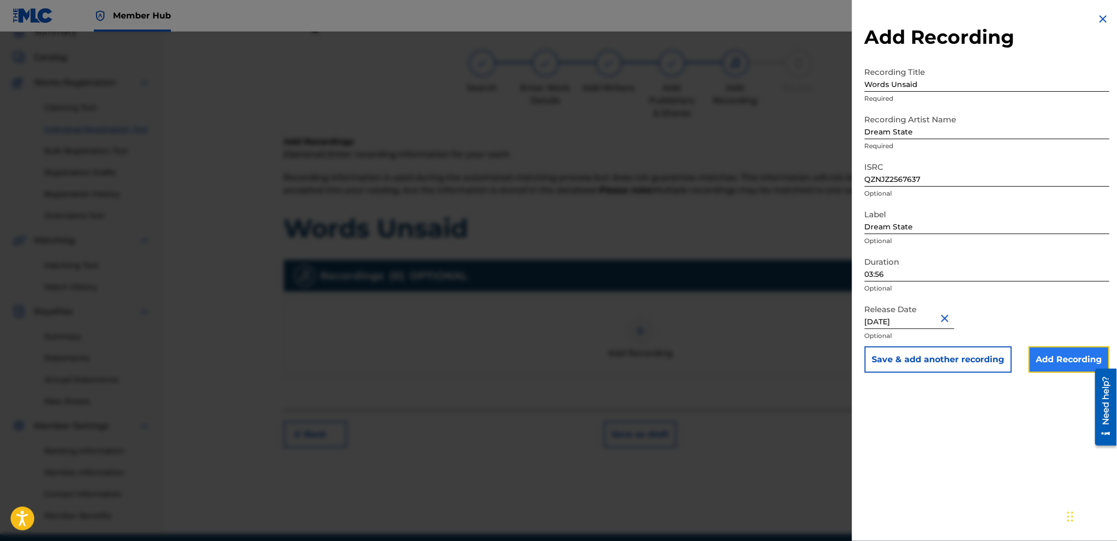
click at [1043, 360] on input "Add Recording" at bounding box center [1069, 360] width 81 height 26
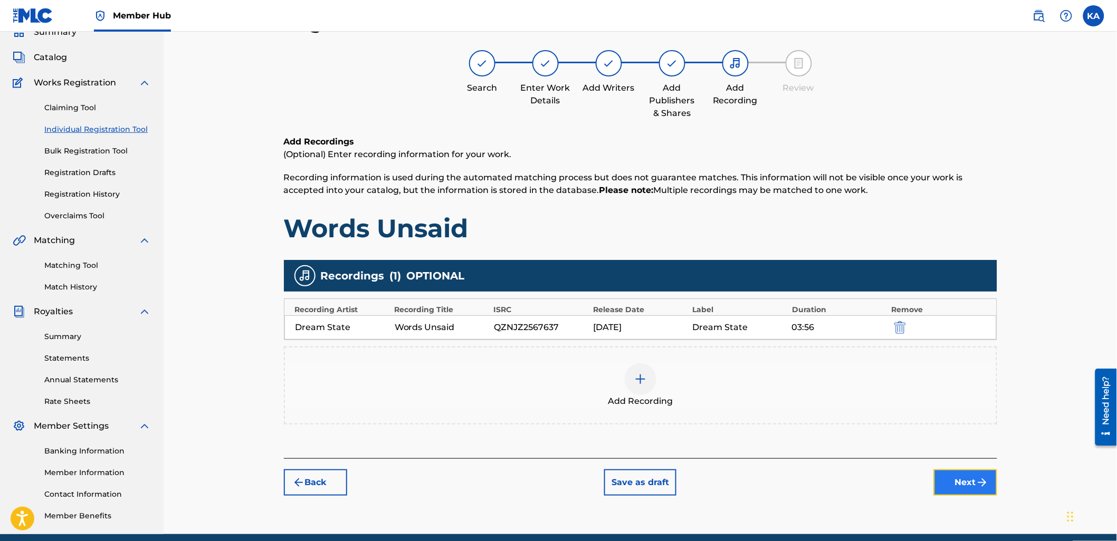
click at [959, 478] on button "Next" at bounding box center [965, 482] width 63 height 26
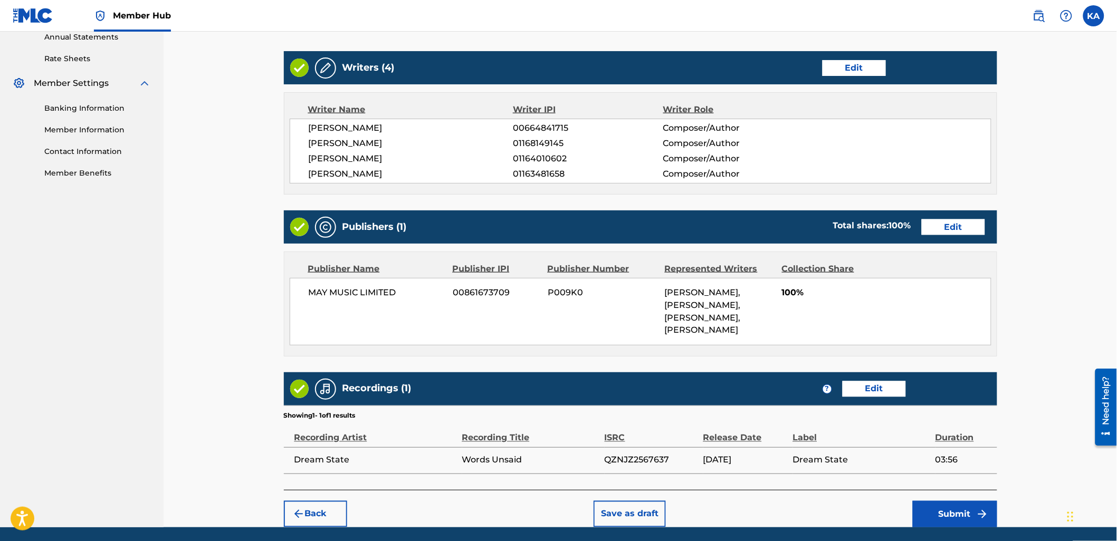
scroll to position [427, 0]
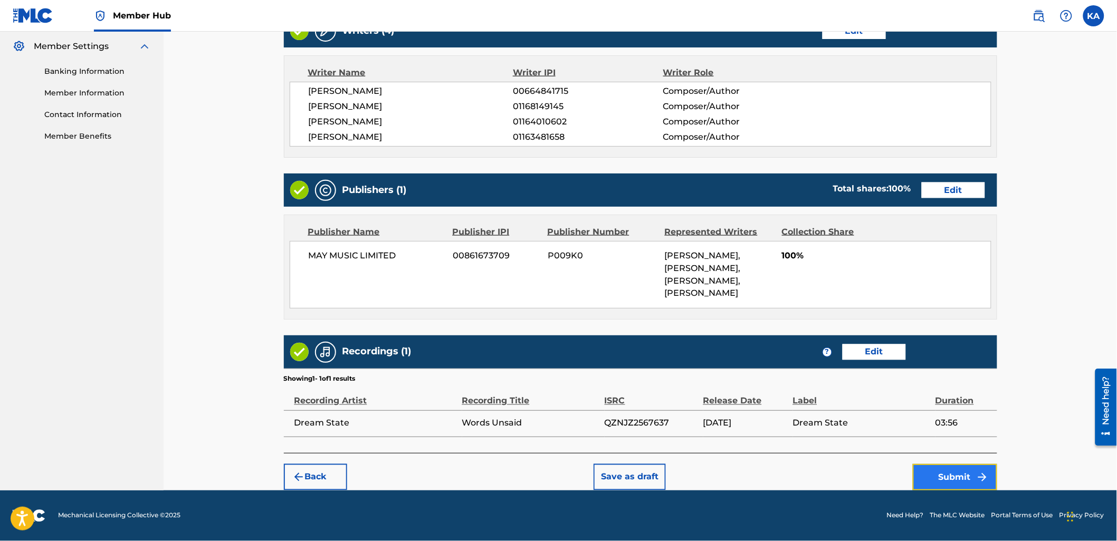
click at [942, 475] on button "Submit" at bounding box center [955, 477] width 84 height 26
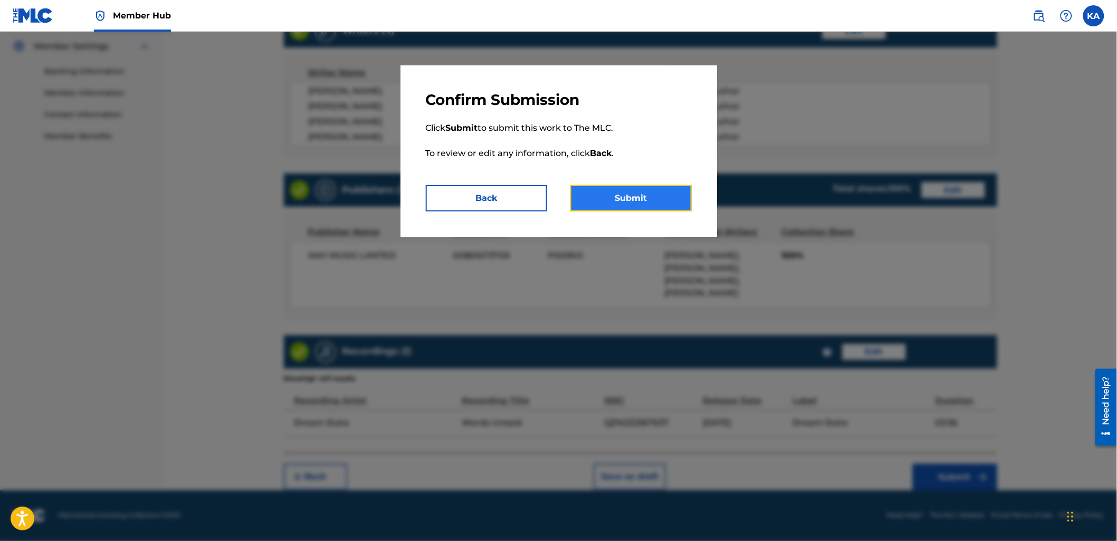
click at [609, 204] on button "Submit" at bounding box center [630, 198] width 121 height 26
